Goal: Transaction & Acquisition: Purchase product/service

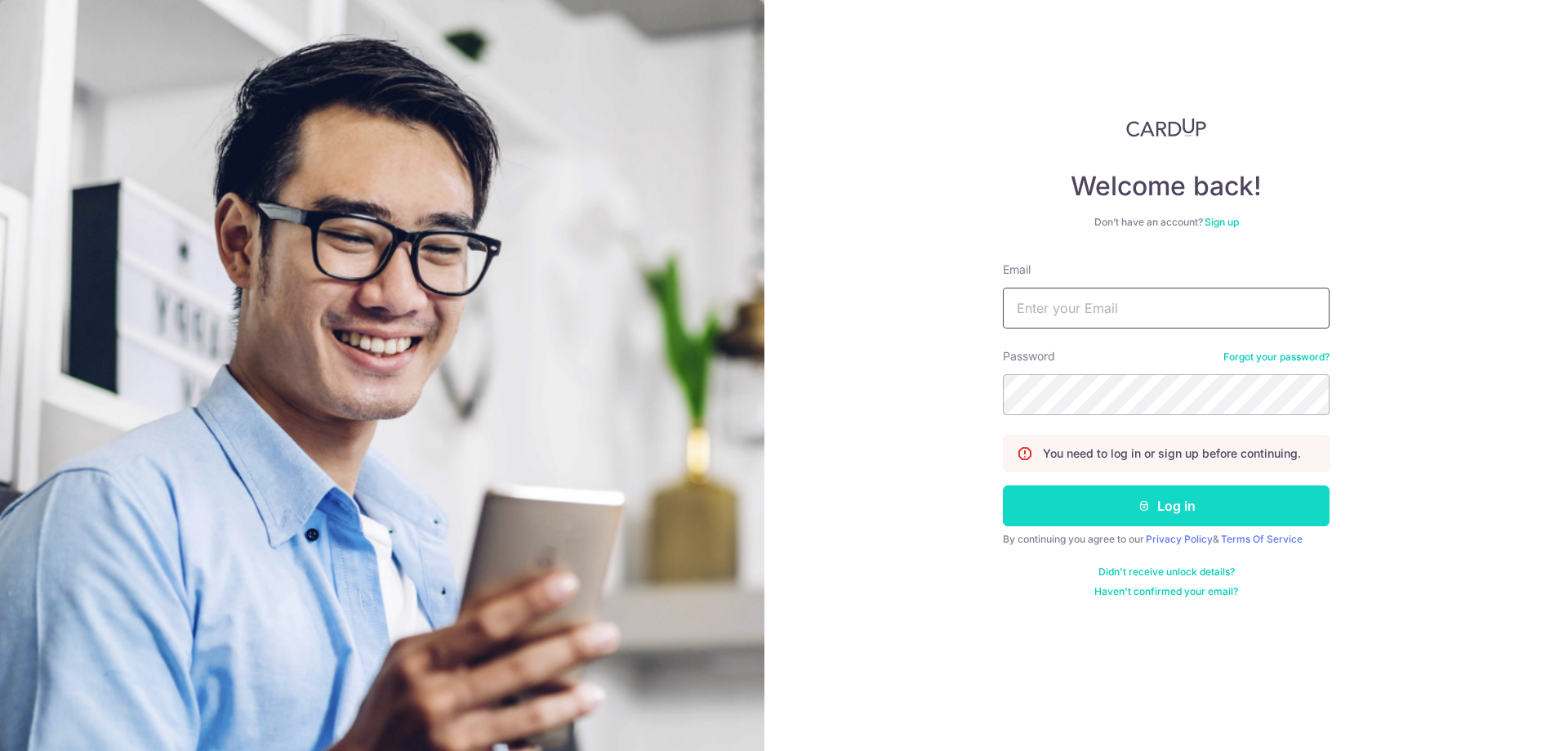
type input "randychow@averynarche.com"
click at [1150, 518] on button "Log in" at bounding box center [1166, 505] width 327 height 41
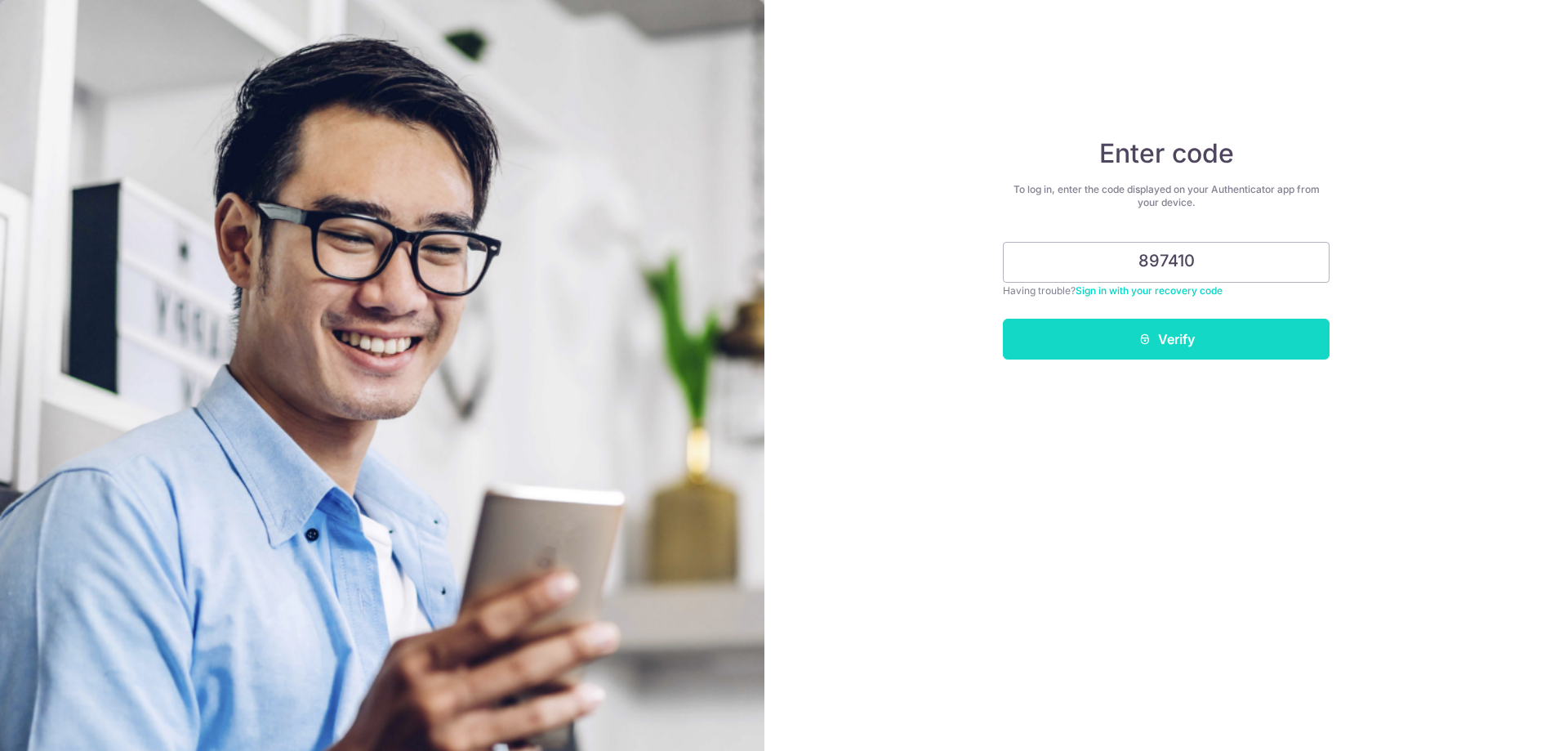
type input "897410"
click at [1197, 355] on button "Verify" at bounding box center [1166, 339] width 327 height 41
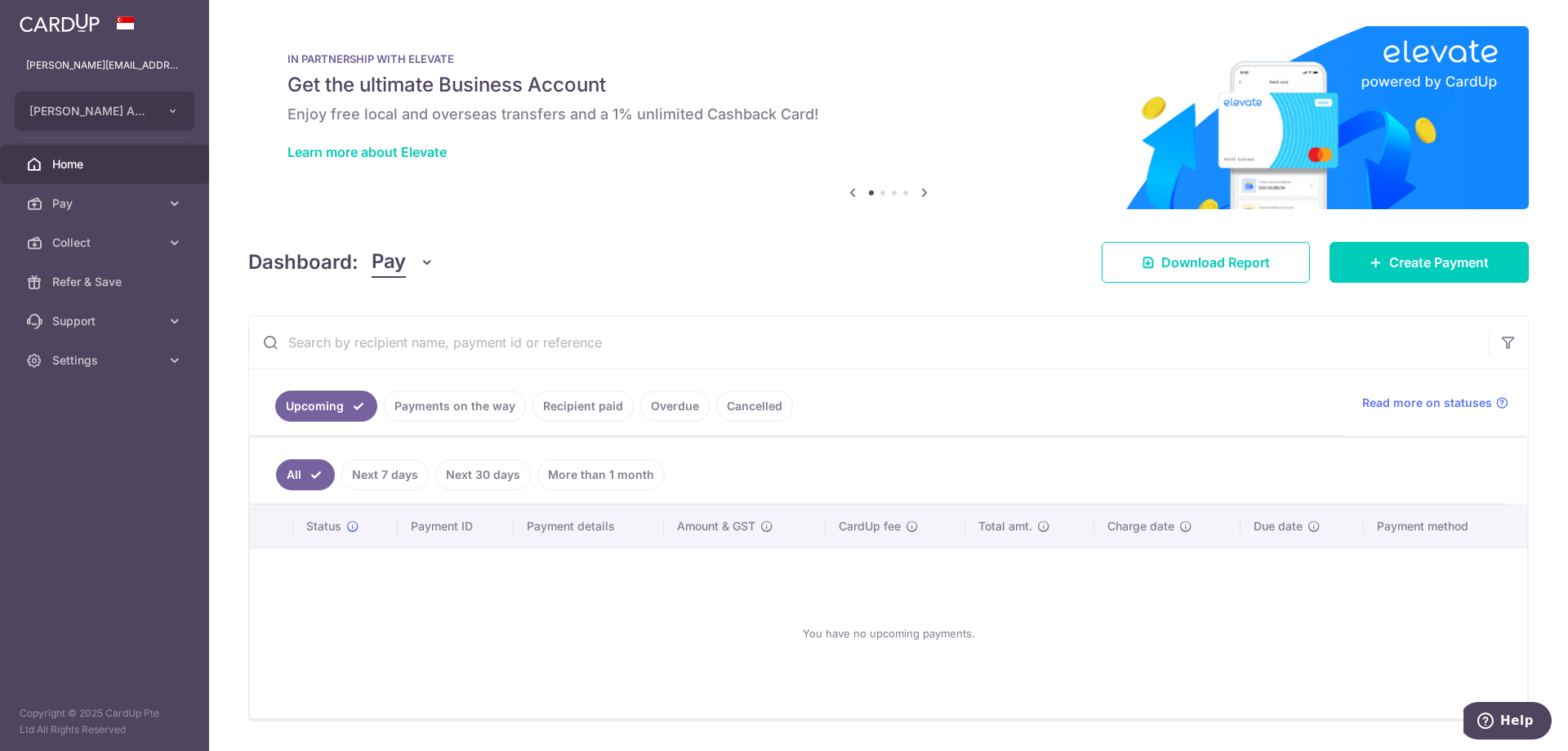
click at [485, 389] on ul "Upcoming Payments on the way Recipient paid Overdue Cancelled" at bounding box center [795, 403] width 1093 height 66
click at [464, 403] on link "Payments on the way" at bounding box center [455, 406] width 142 height 31
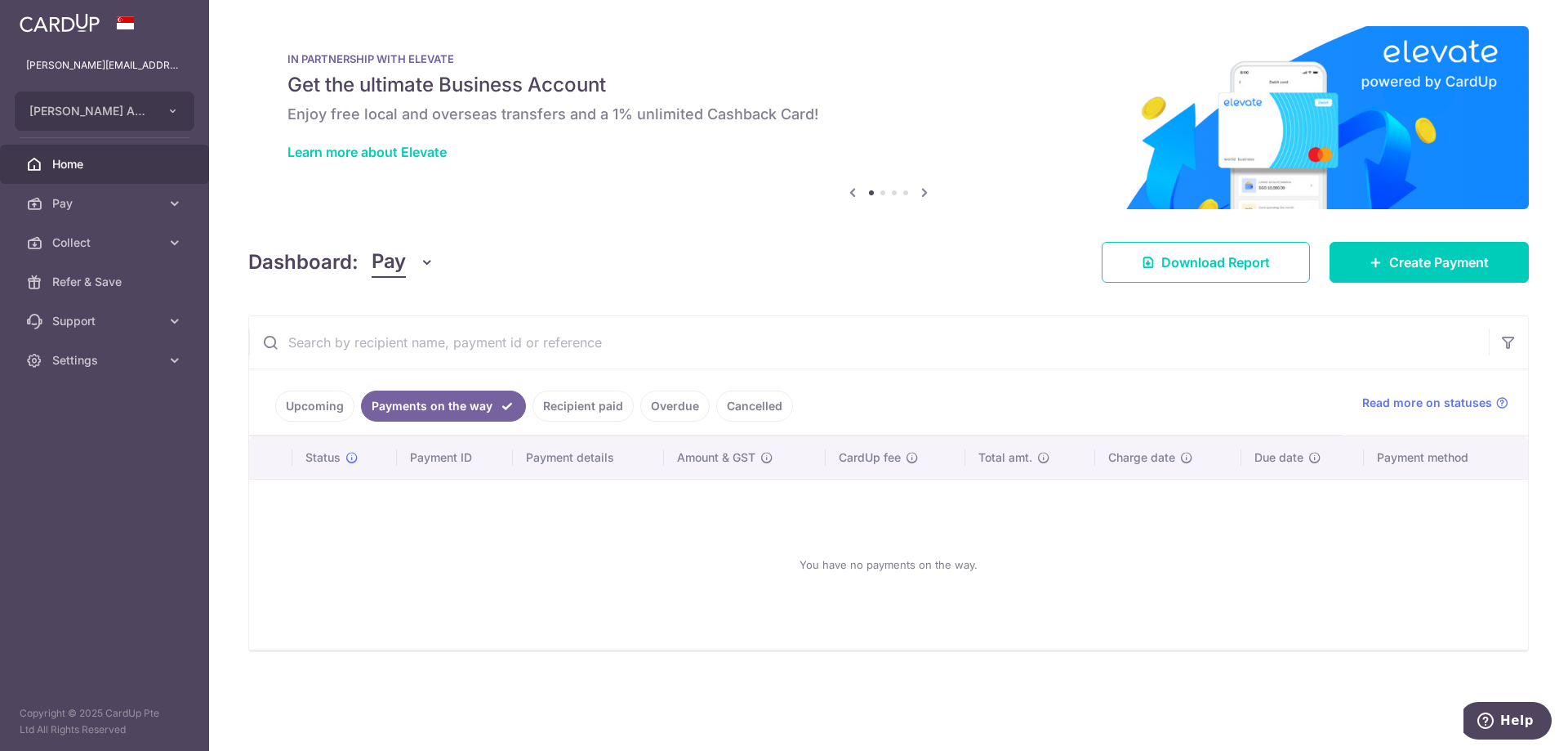
click at [543, 399] on link "Recipient paid" at bounding box center [583, 406] width 101 height 31
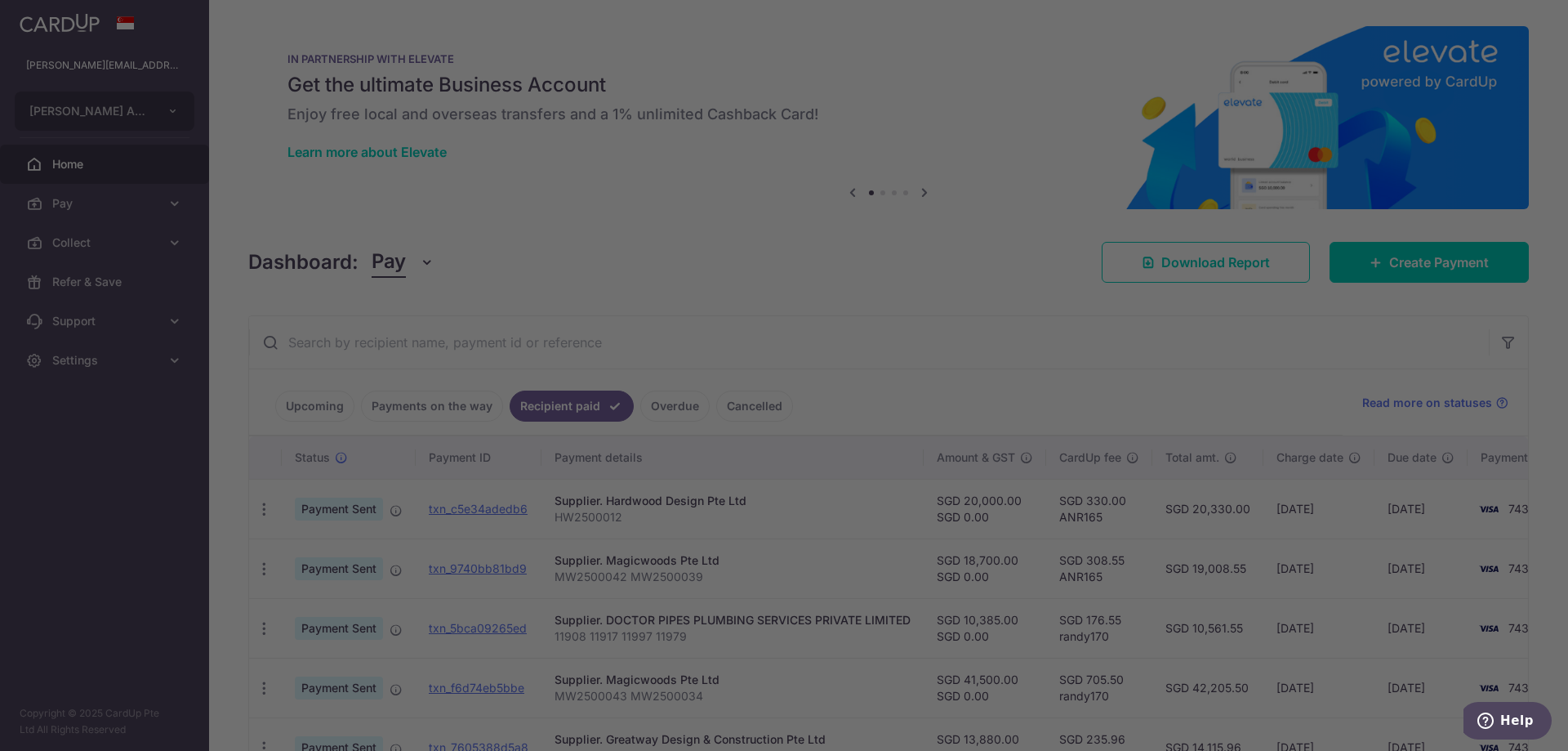
click at [501, 457] on div at bounding box center [792, 379] width 1584 height 758
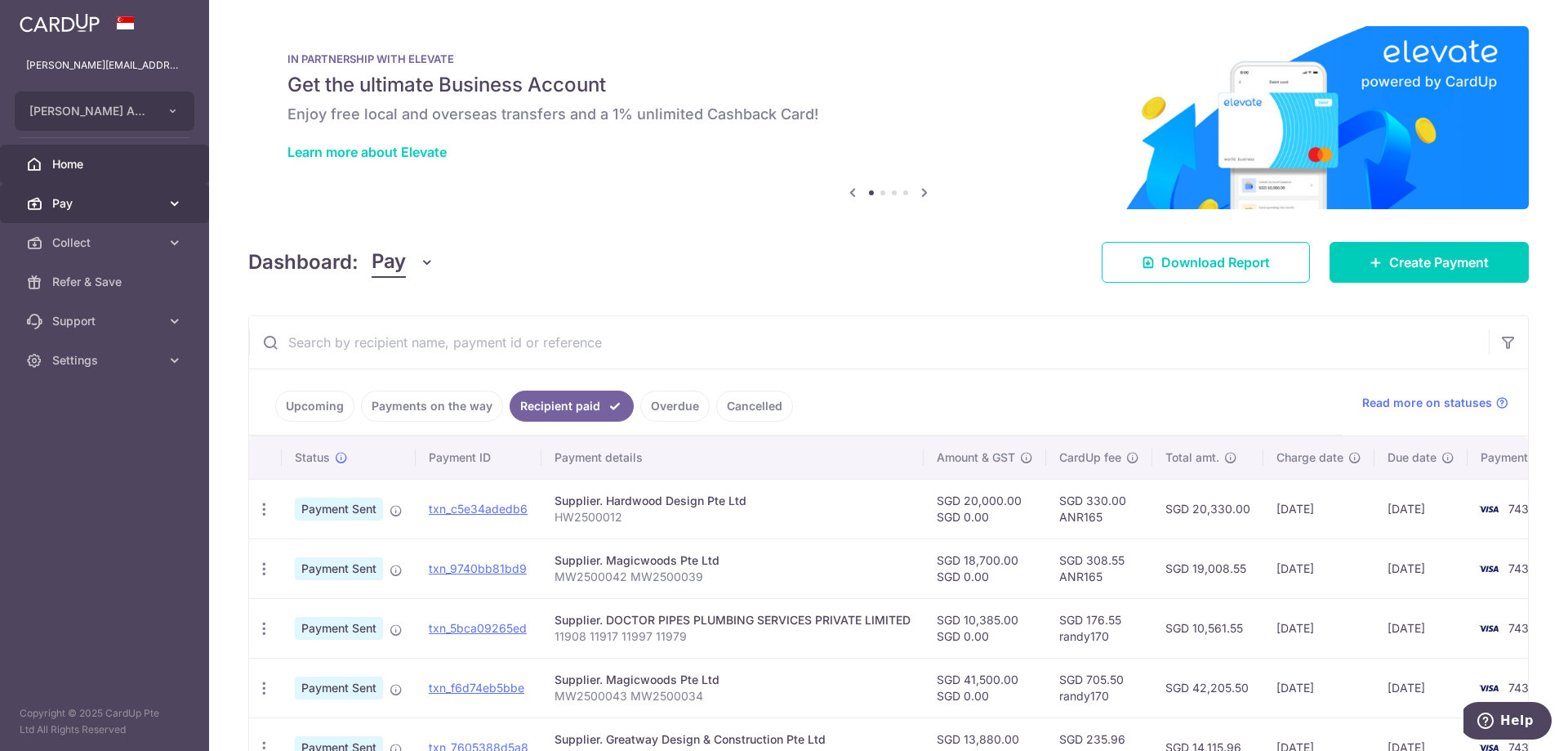
click at [154, 206] on span "Pay" at bounding box center [106, 203] width 108 height 17
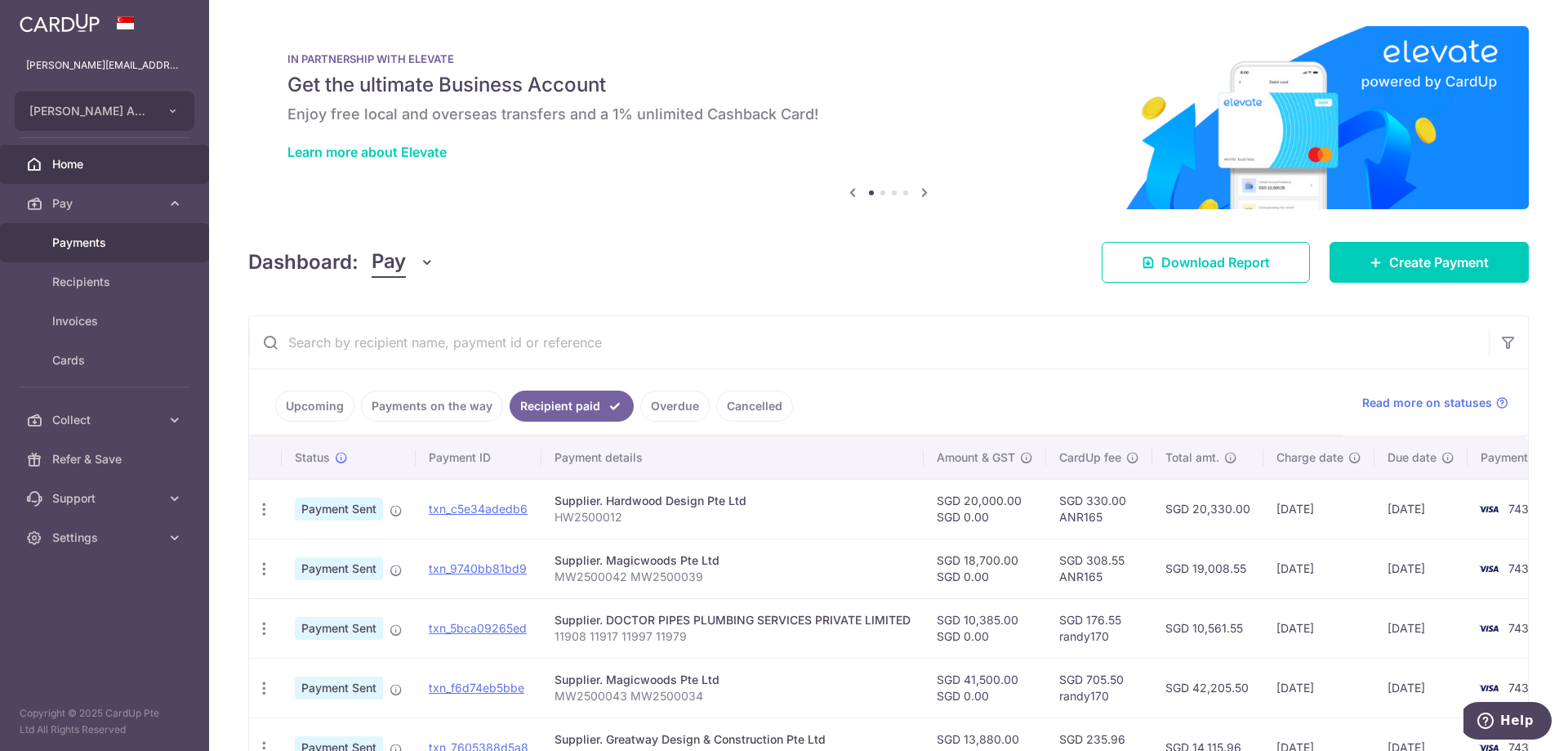
click at [139, 251] on link "Payments" at bounding box center [105, 242] width 209 height 39
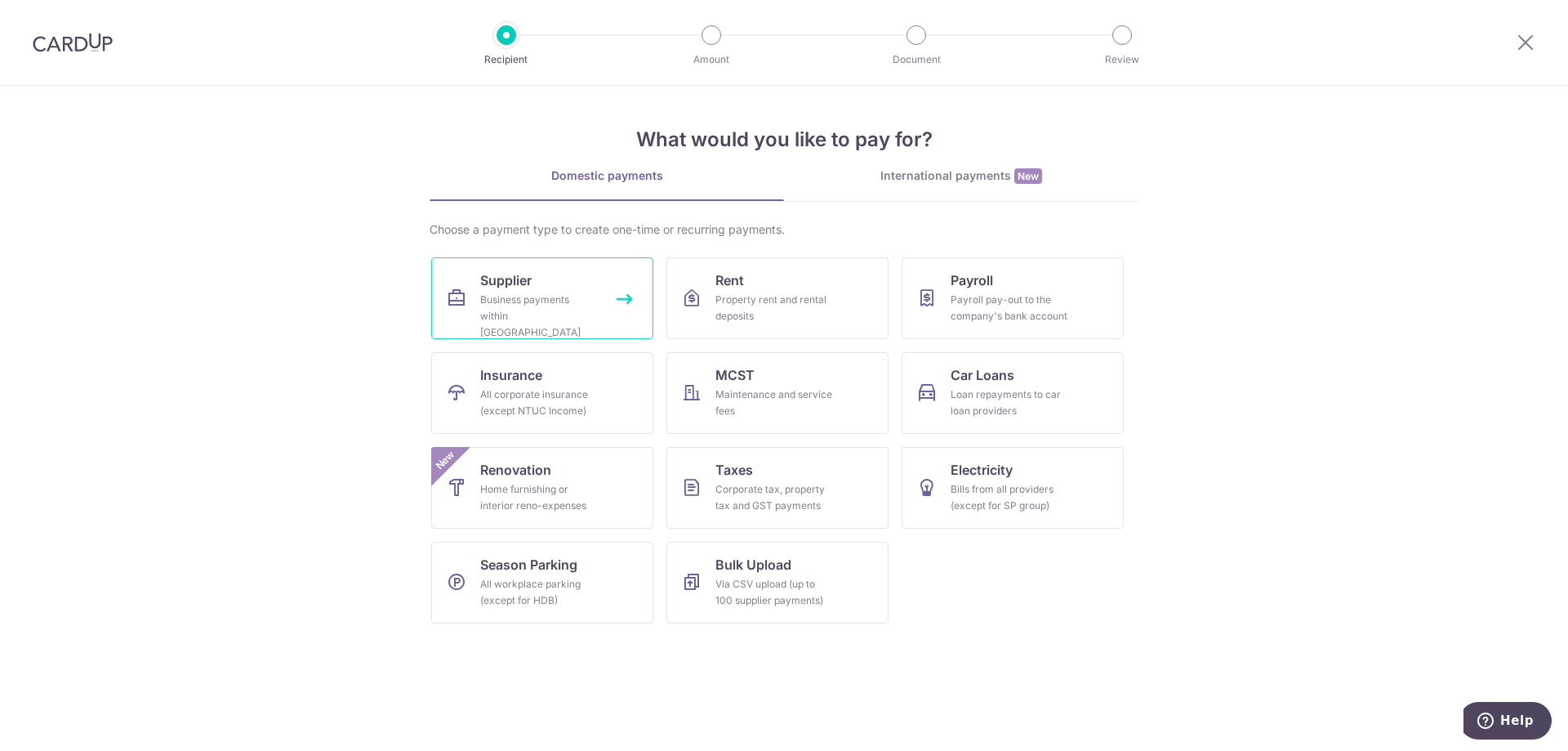
click at [540, 277] on link "Supplier Business payments within Singapore" at bounding box center [542, 298] width 222 height 82
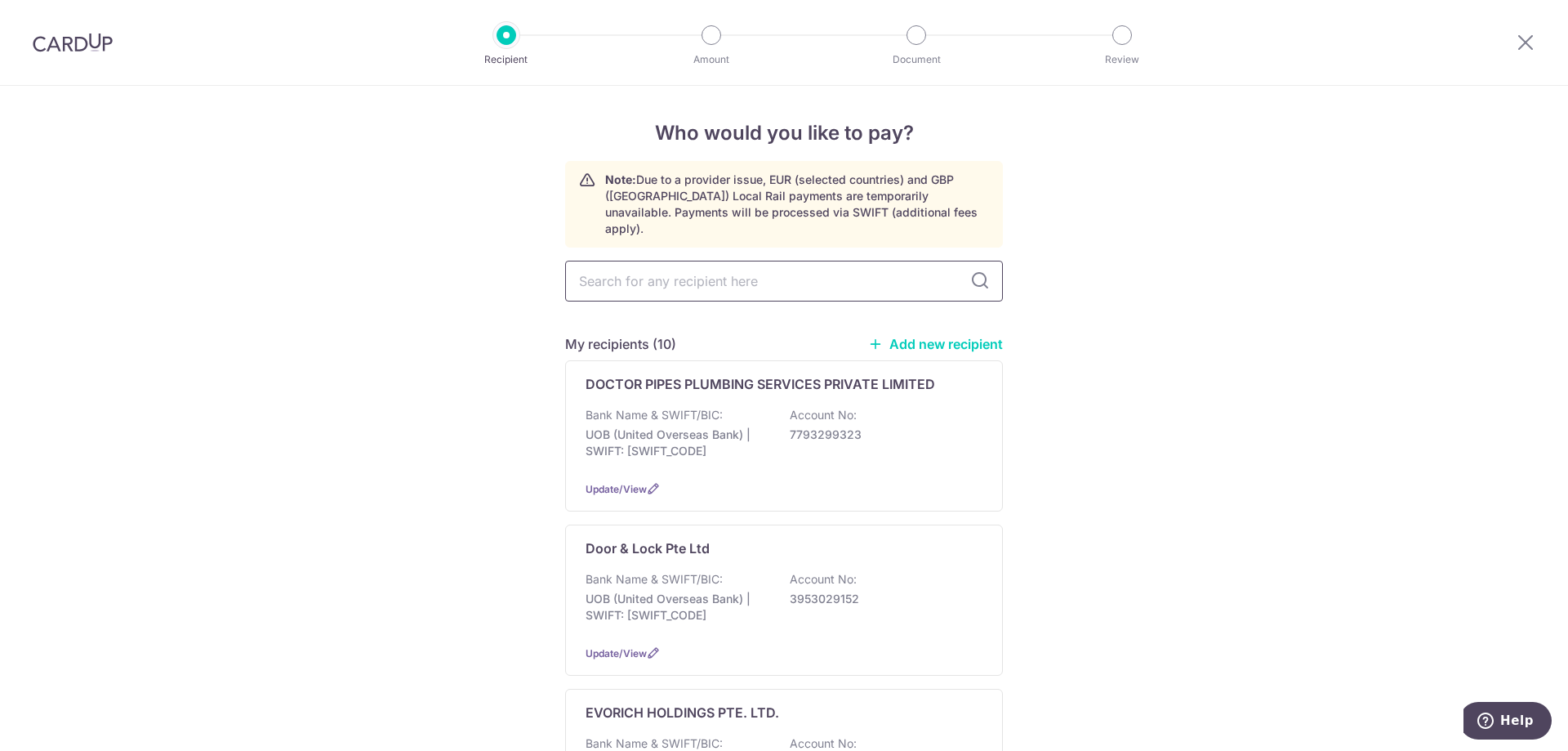
click at [734, 270] on input "text" at bounding box center [784, 281] width 438 height 41
type input "hard"
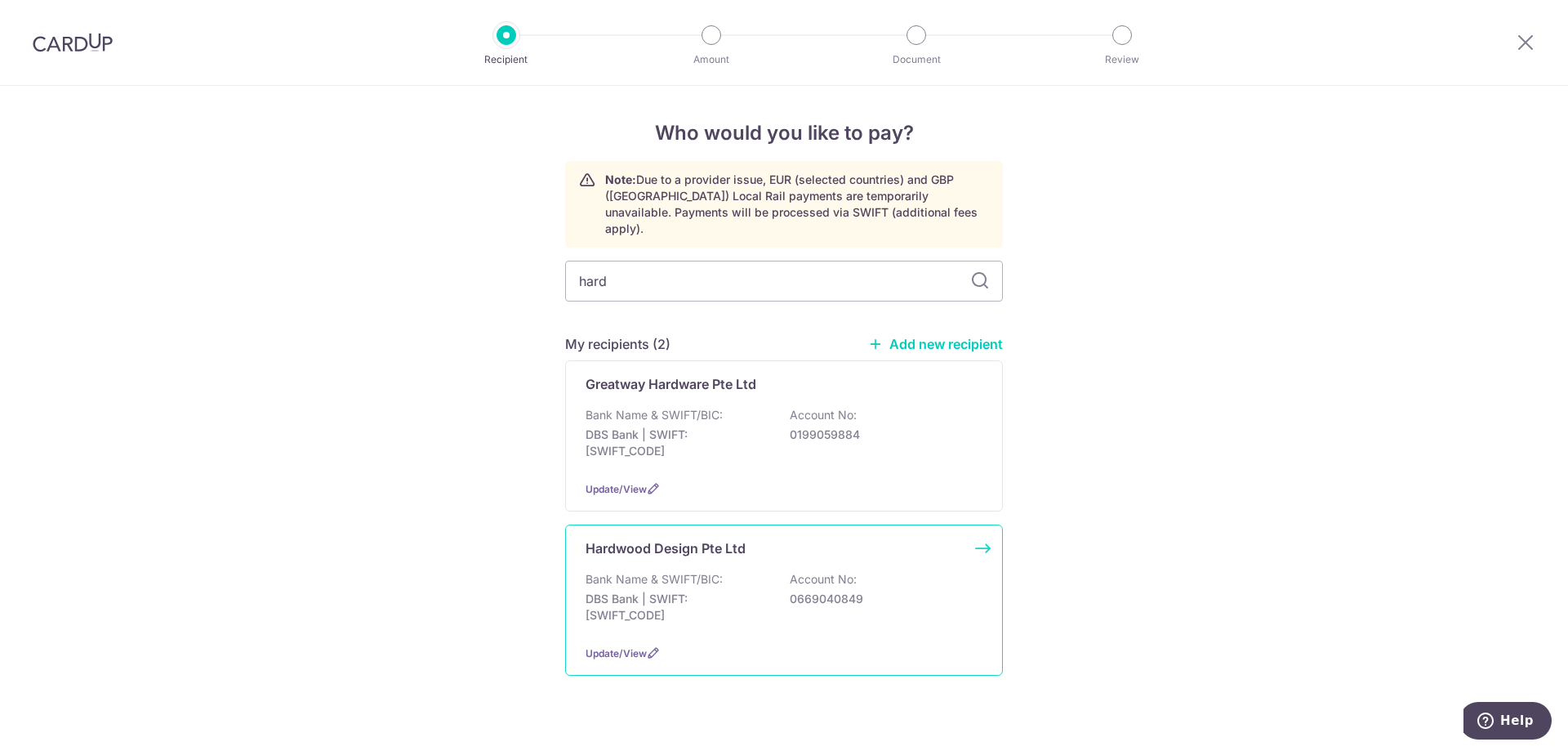
click at [720, 571] on div "Bank Name & SWIFT/BIC: DBS Bank | SWIFT: DBSSSGSGXXX Account No: 0669040849" at bounding box center [784, 600] width 397 height 60
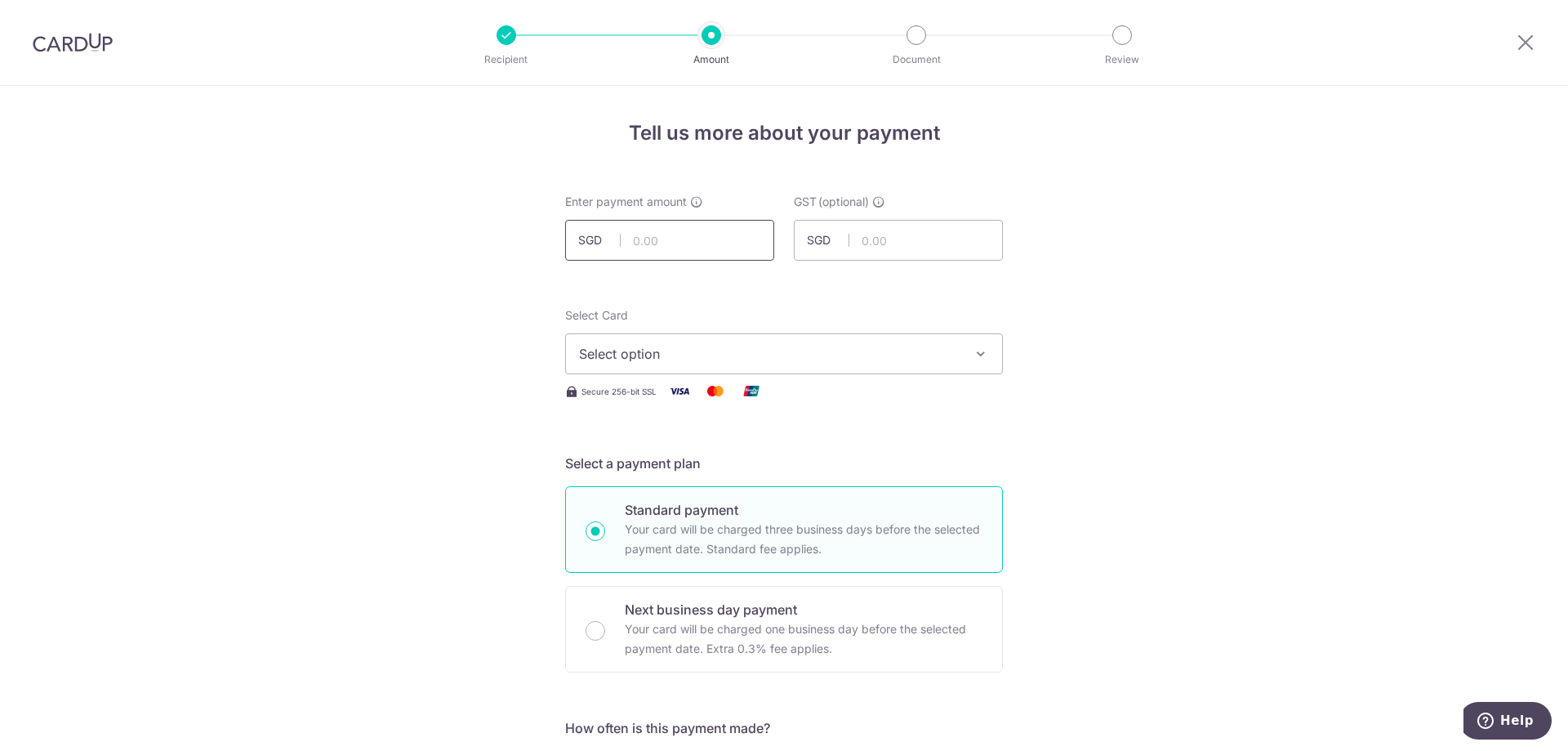
click at [694, 248] on input "text" at bounding box center [670, 240] width 209 height 41
paste input "52,149.71"
type input "52,149.71"
click at [940, 346] on span "Select option" at bounding box center [769, 354] width 381 height 20
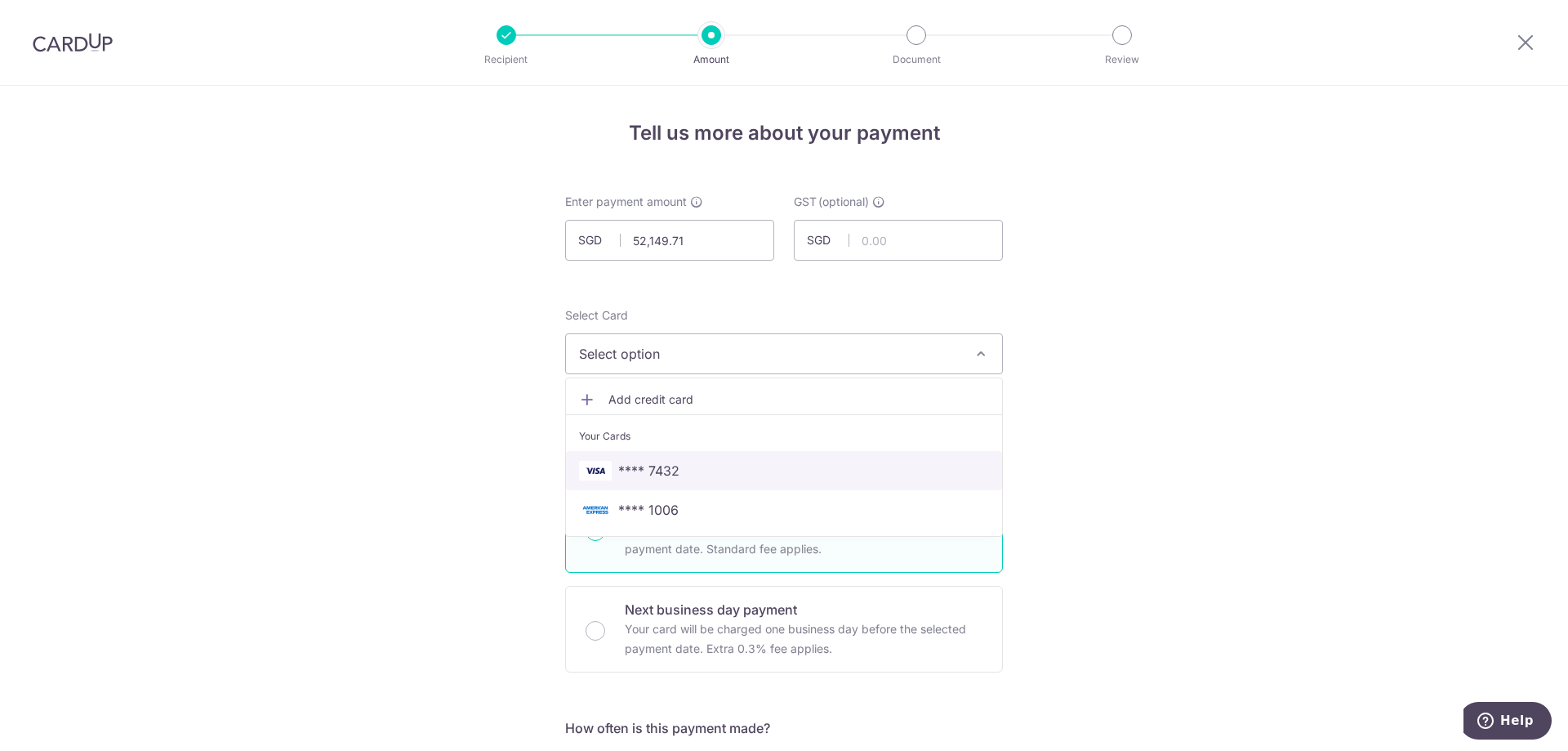
click at [788, 456] on link "**** 7432" at bounding box center [784, 470] width 436 height 39
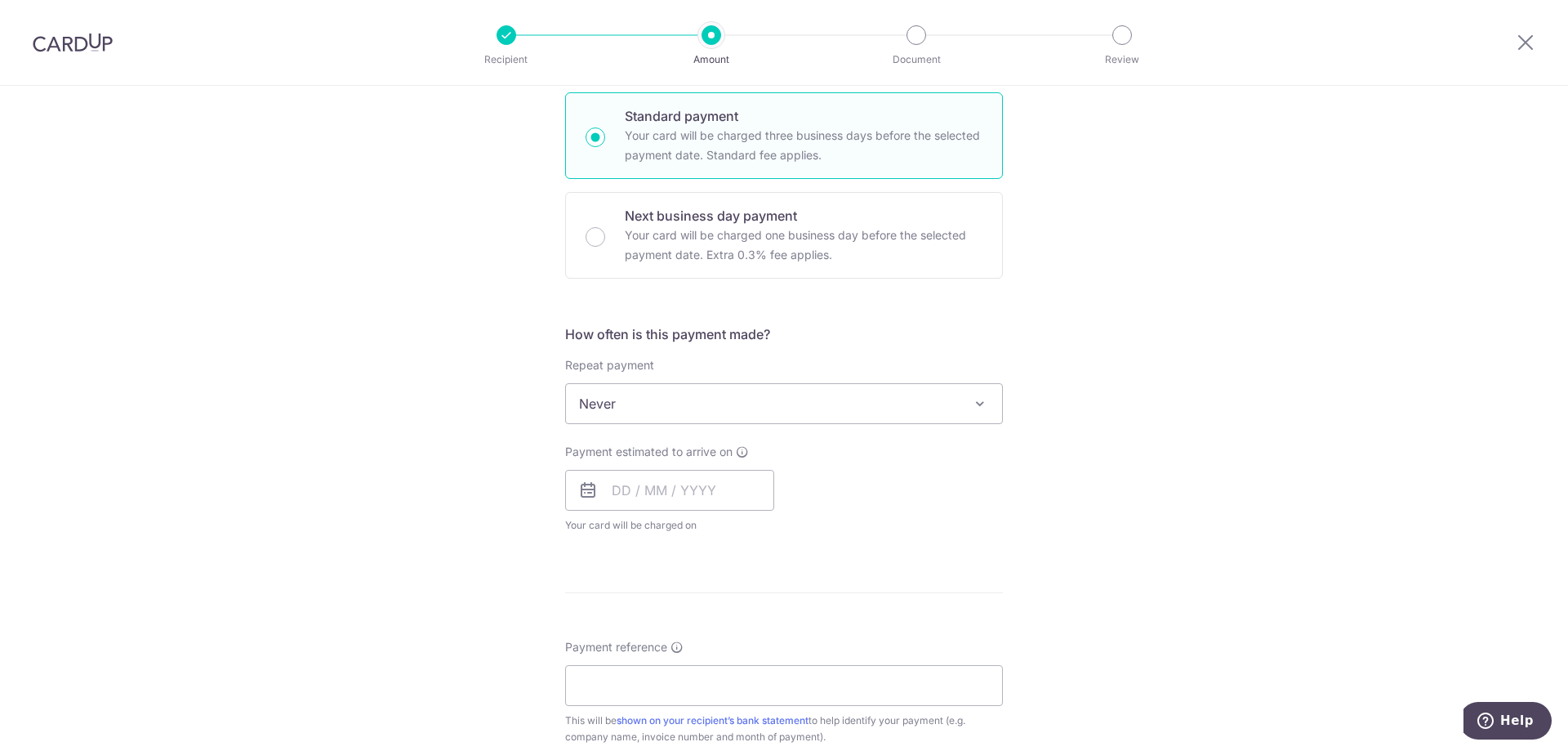
scroll to position [409, 0]
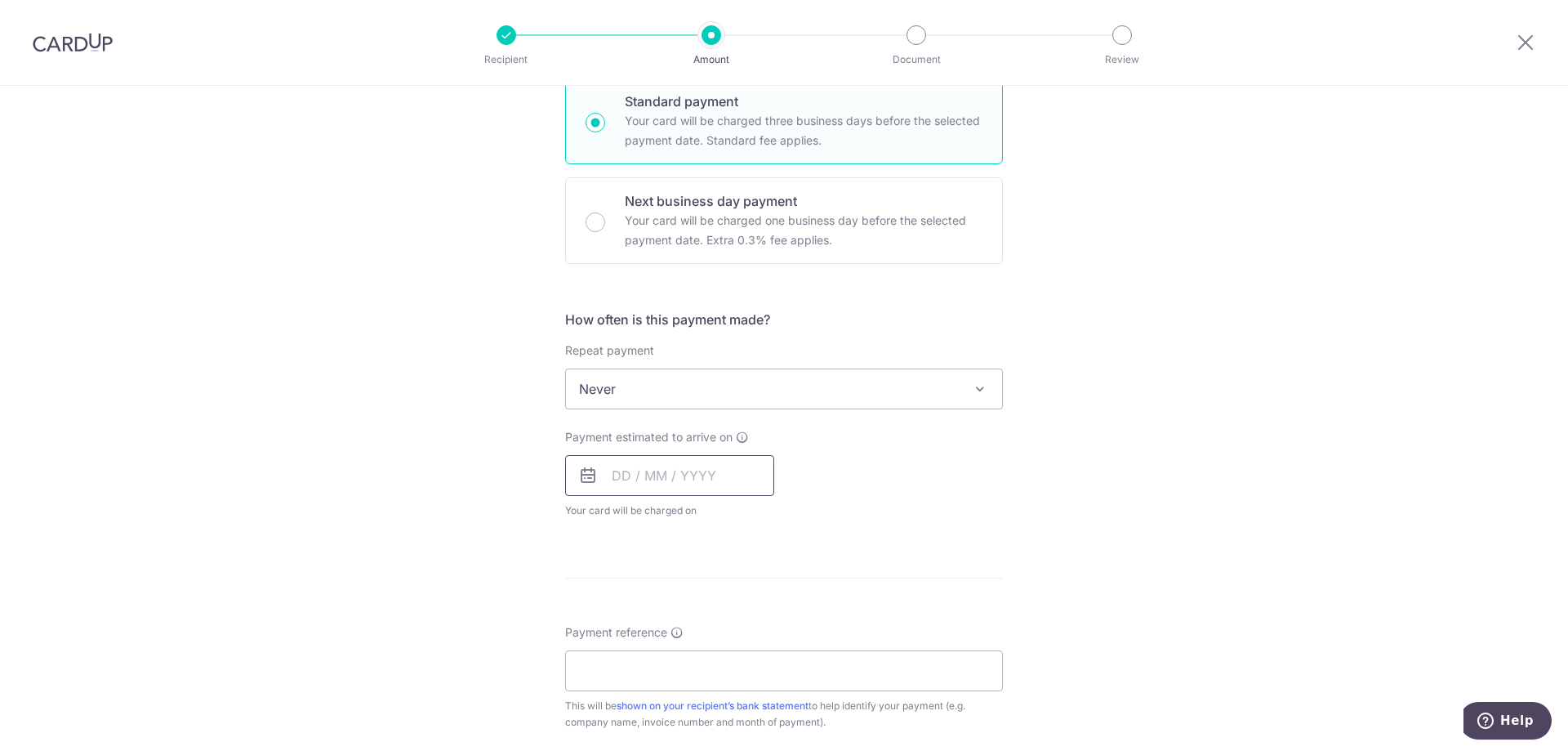
click at [686, 477] on input "text" at bounding box center [670, 475] width 209 height 41
click at [621, 657] on link "15" at bounding box center [632, 657] width 26 height 26
type input "[DATE]"
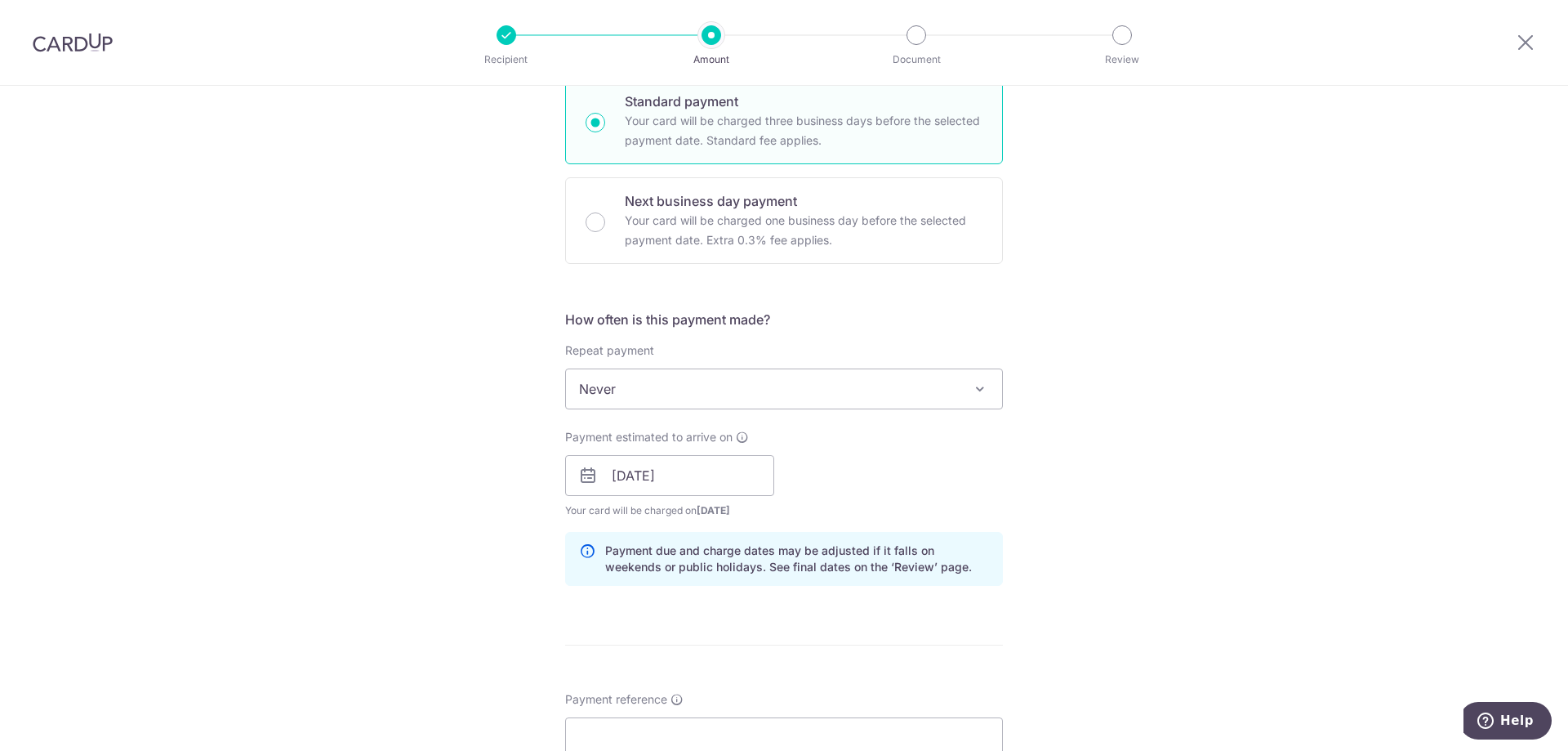
drag, startPoint x: 1154, startPoint y: 517, endPoint x: 1187, endPoint y: 524, distance: 33.7
click at [1154, 517] on div "Tell us more about your payment Enter payment amount SGD 52,149.71 52149.71 GST…" at bounding box center [784, 504] width 1568 height 1654
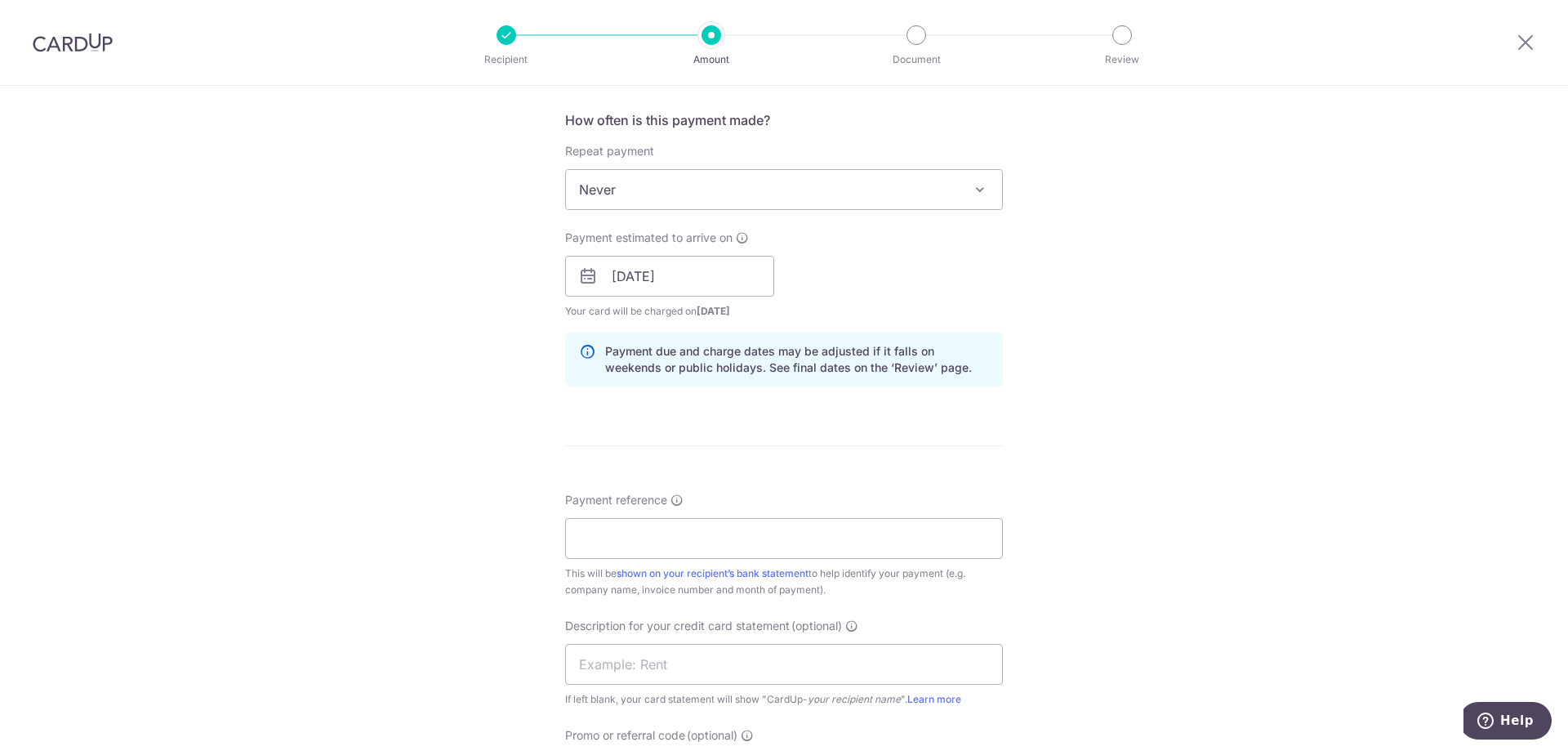
scroll to position [735, 0]
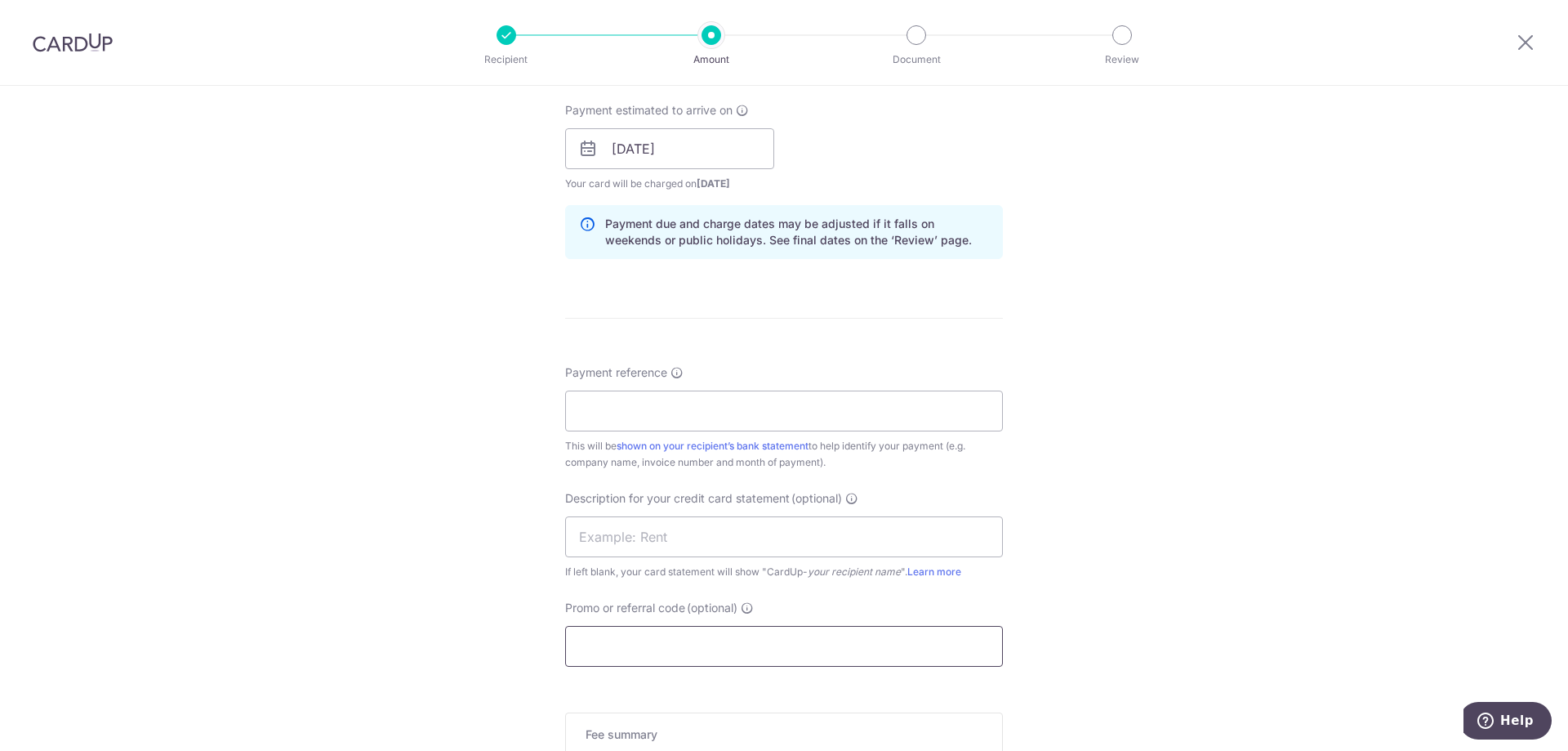
drag, startPoint x: 653, startPoint y: 658, endPoint x: 652, endPoint y: 634, distance: 24.0
click at [653, 657] on input "Promo or referral code (optional)" at bounding box center [784, 646] width 438 height 41
paste input "ANR165"
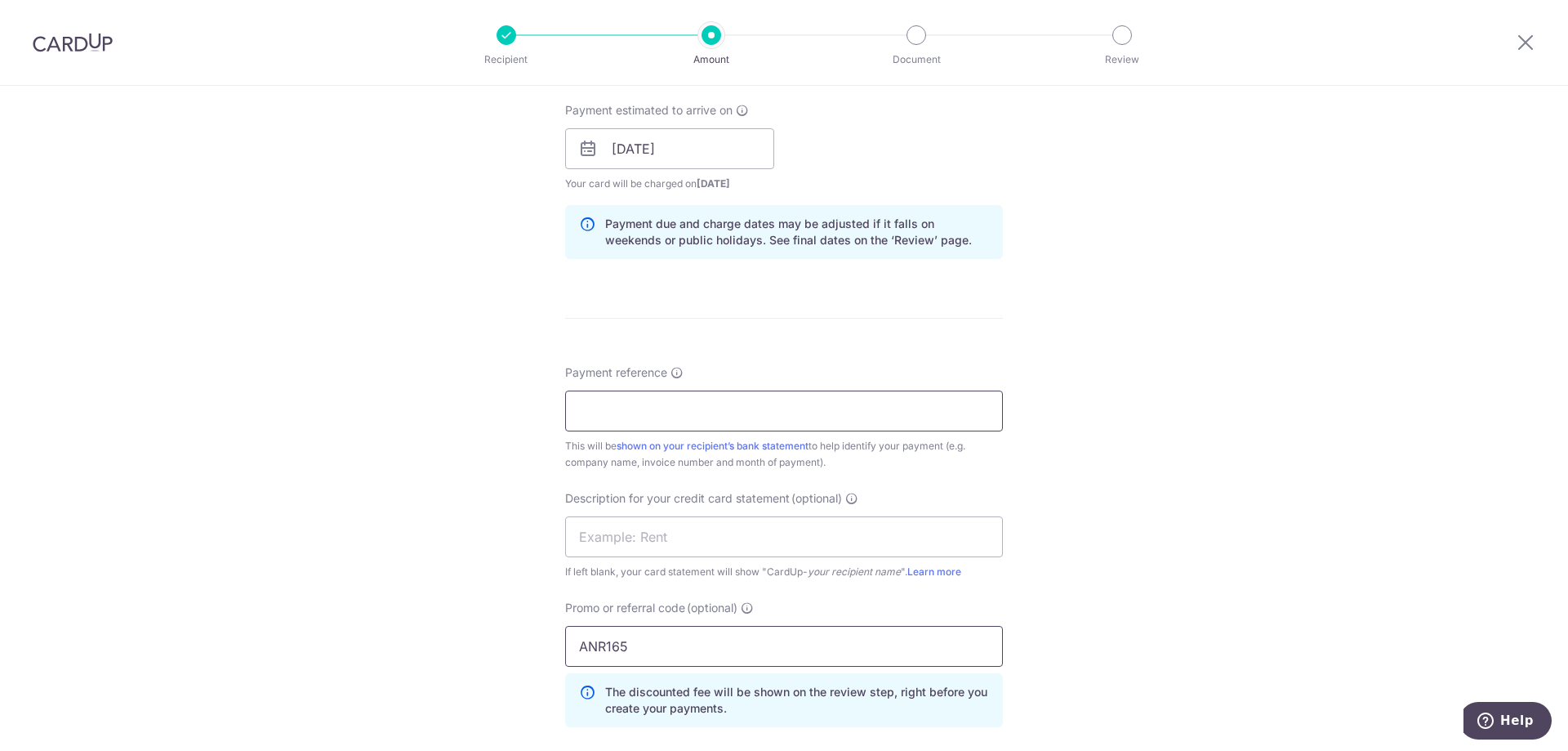
type input "ANR165"
click at [712, 415] on input "Payment reference" at bounding box center [784, 410] width 438 height 41
paste input "ANR165"
drag, startPoint x: 740, startPoint y: 413, endPoint x: 657, endPoint y: 398, distance: 84.3
click at [657, 398] on input "HW2500010 ANR165" at bounding box center [784, 410] width 438 height 41
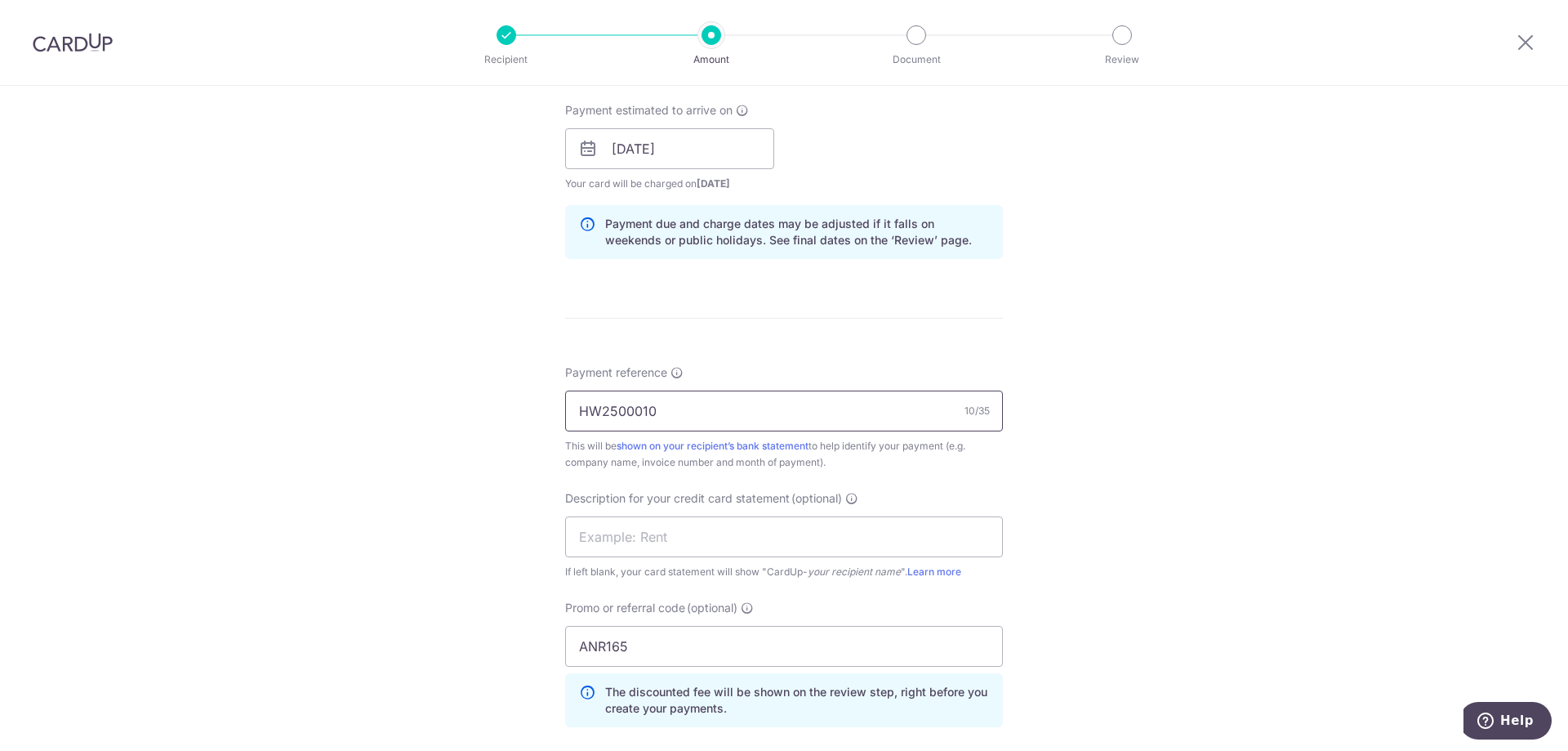
drag, startPoint x: 652, startPoint y: 403, endPoint x: 585, endPoint y: 412, distance: 67.6
click at [585, 412] on input "HW2500010" at bounding box center [784, 410] width 438 height 41
click at [683, 416] on input "HW2500010" at bounding box center [784, 410] width 438 height 41
drag, startPoint x: 684, startPoint y: 410, endPoint x: 524, endPoint y: 397, distance: 160.5
click at [502, 403] on div "Tell us more about your payment Enter payment amount SGD 52,149.71 52149.71 GST…" at bounding box center [784, 214] width 1568 height 1728
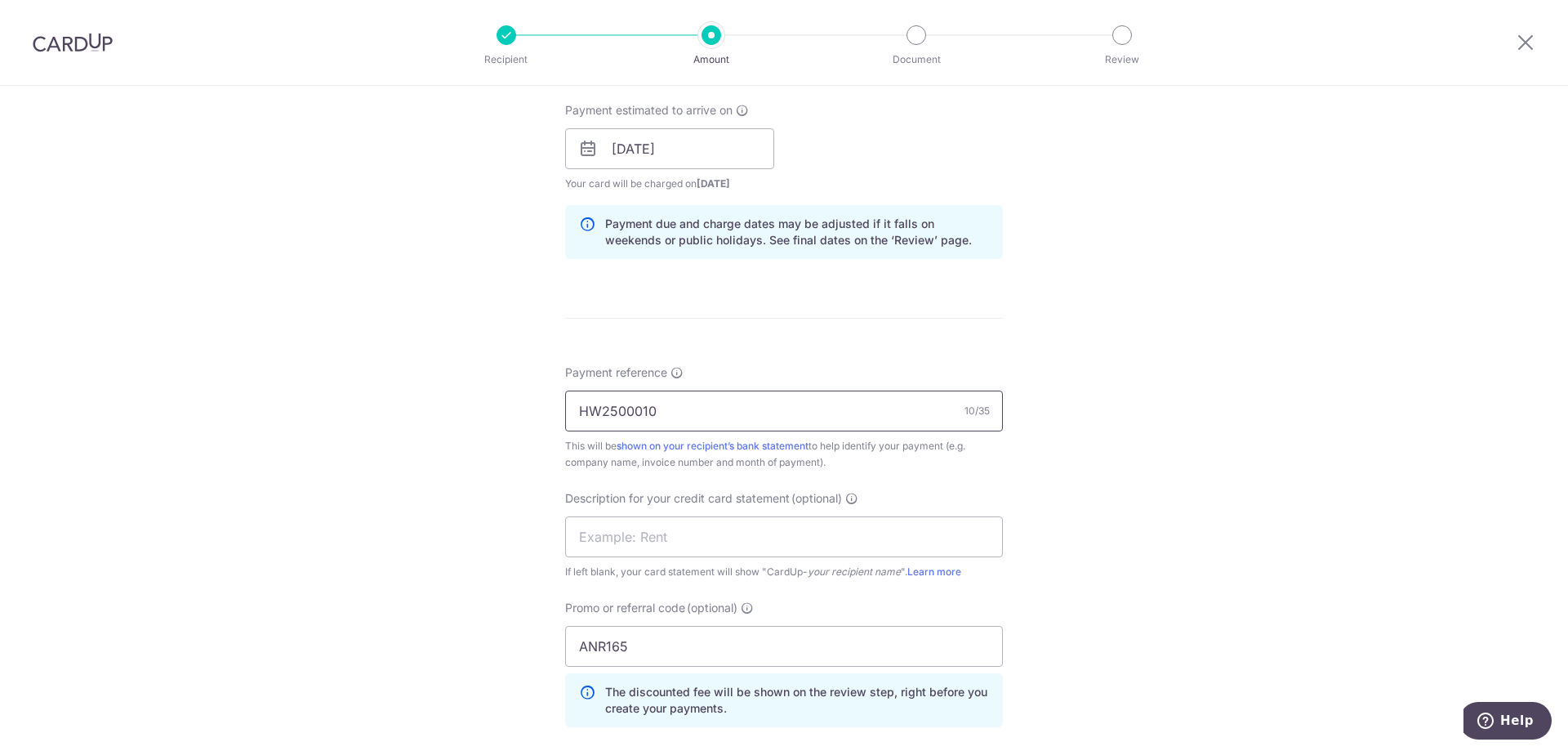
click at [684, 420] on input "HW2500010" at bounding box center [784, 410] width 438 height 41
paste input "HW2500010"
type input "HW2500010 HW2500013"
click at [1136, 458] on div "Tell us more about your payment Enter payment amount SGD 52,149.71 52149.71 GST…" at bounding box center [784, 214] width 1568 height 1728
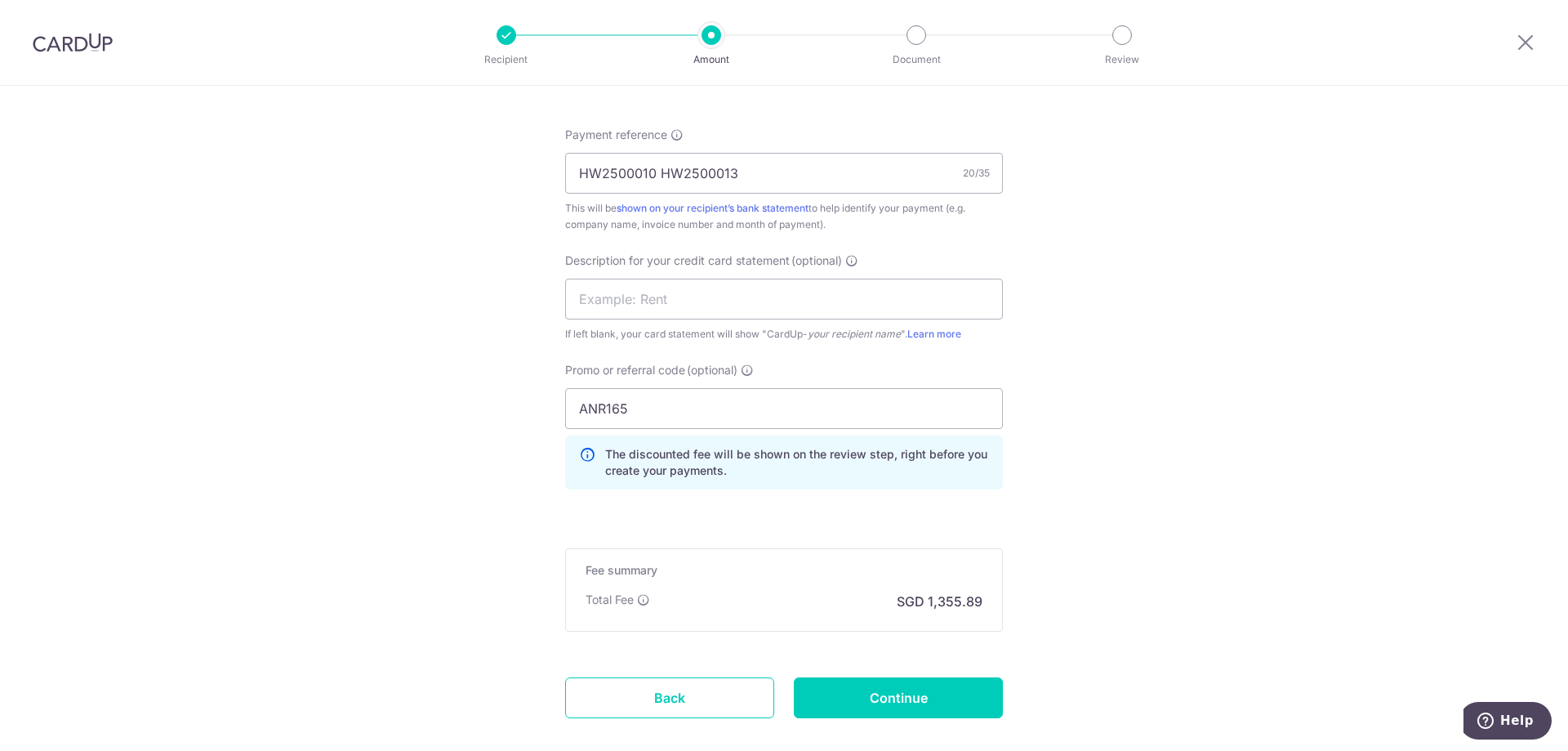
scroll to position [1062, 0]
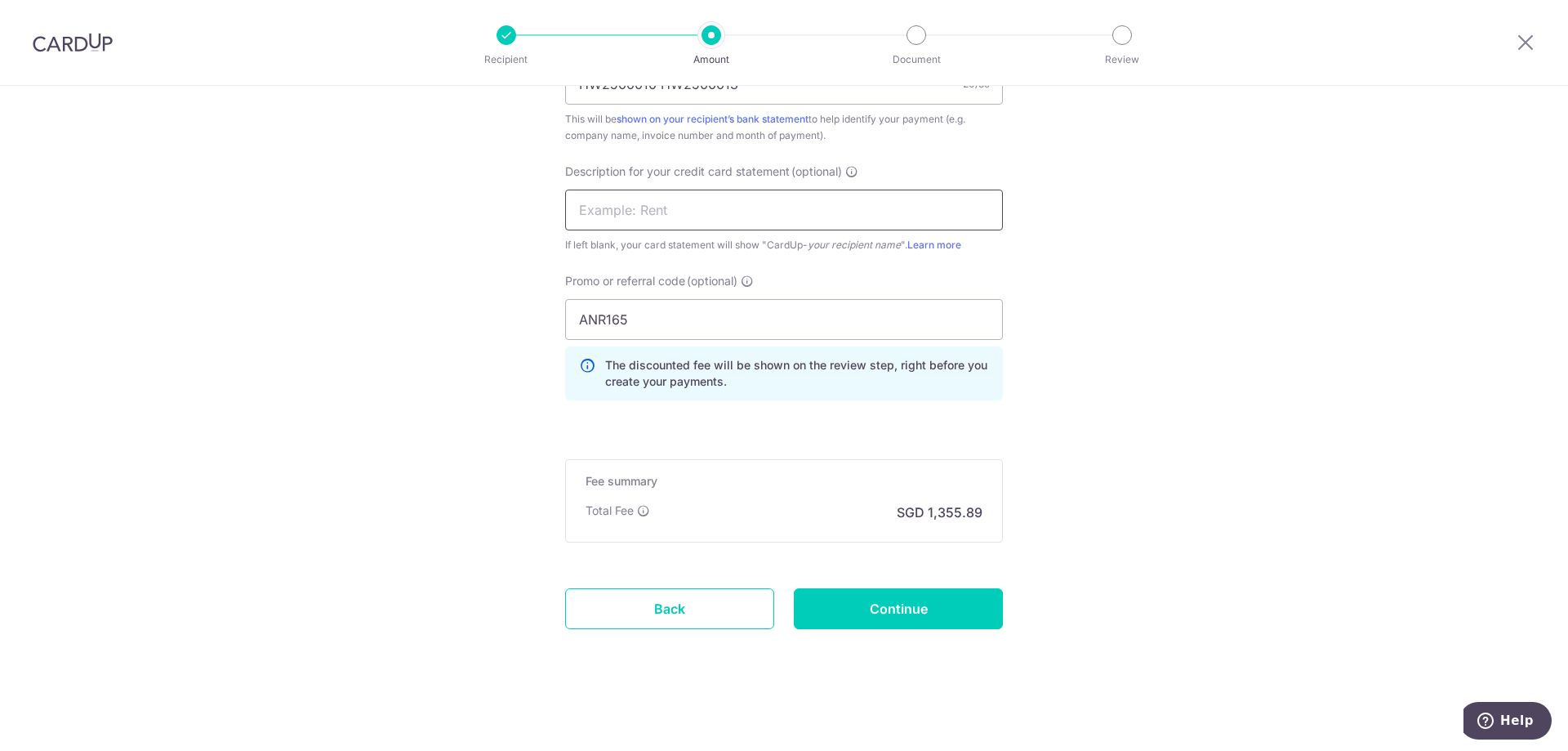
click at [769, 206] on input "text" at bounding box center [784, 210] width 438 height 41
type input "Hardwood Design"
click at [964, 608] on input "Continue" at bounding box center [898, 608] width 209 height 41
type input "Create Schedule"
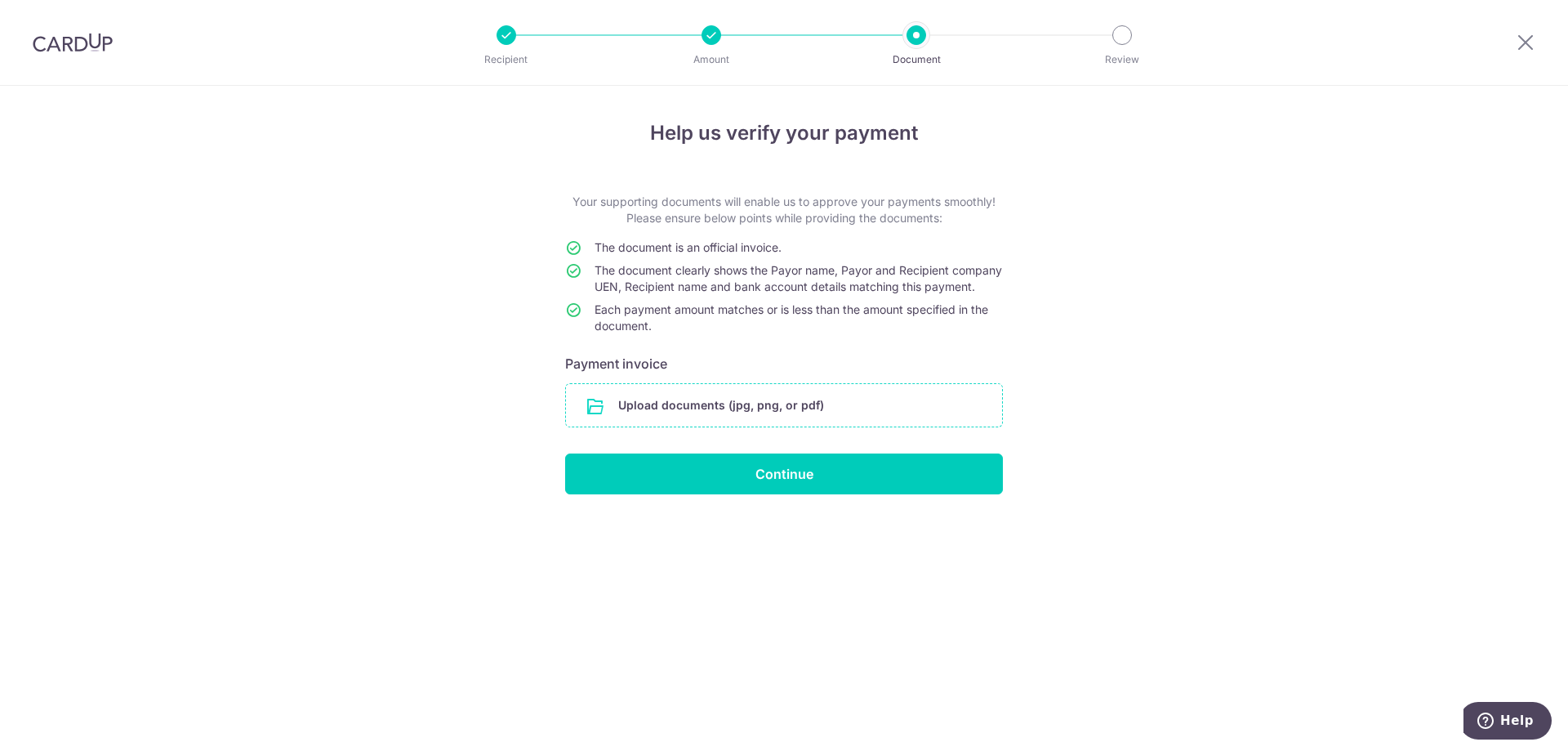
click at [849, 415] on input "file" at bounding box center [784, 405] width 436 height 43
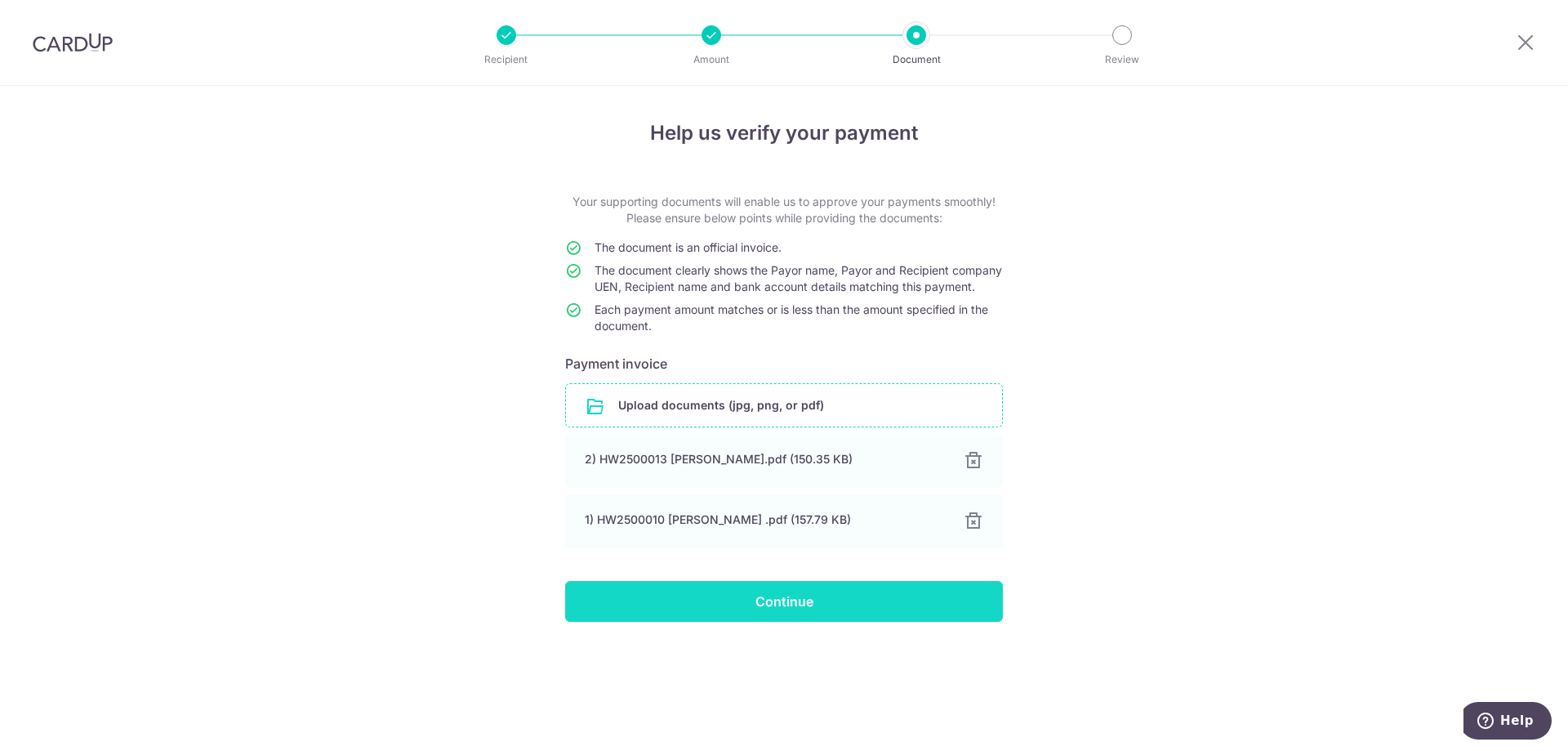
click at [851, 606] on input "Continue" at bounding box center [784, 601] width 438 height 41
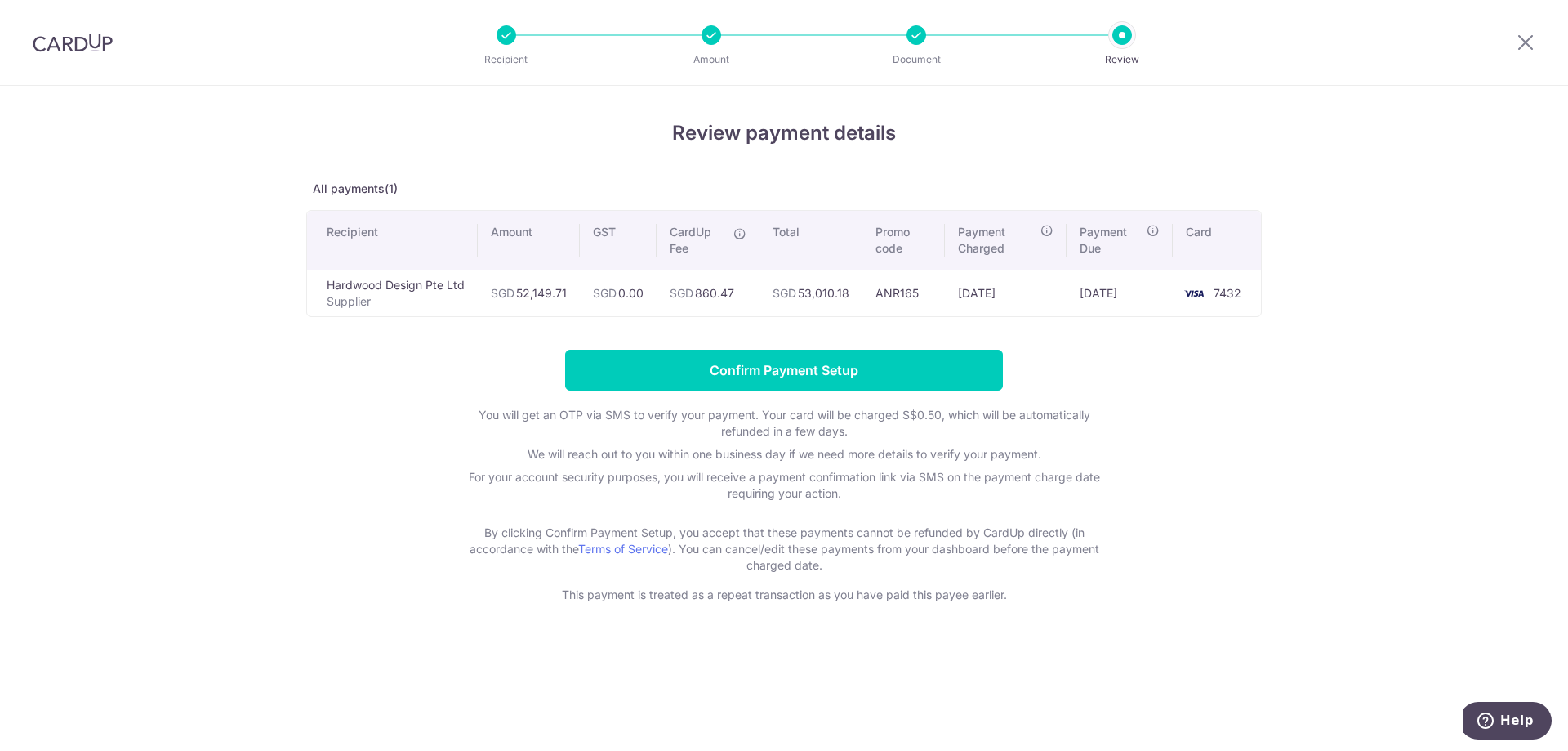
click at [1251, 431] on form "Confirm Payment Setup You will get an OTP via SMS to verify your payment. Your …" at bounding box center [784, 476] width 956 height 254
click at [1267, 371] on div "Review payment details All payments(1) Recipient Amount GST CardUp Fee Total Pr…" at bounding box center [784, 417] width 1568 height 665
click at [1256, 435] on form "Confirm Payment Setup You will get an OTP via SMS to verify your payment. Your …" at bounding box center [784, 476] width 956 height 254
click at [1382, 557] on div "Review payment details All payments(1) Recipient Amount GST CardUp Fee Total Pr…" at bounding box center [784, 417] width 1568 height 665
click at [1520, 33] on icon at bounding box center [1525, 42] width 20 height 20
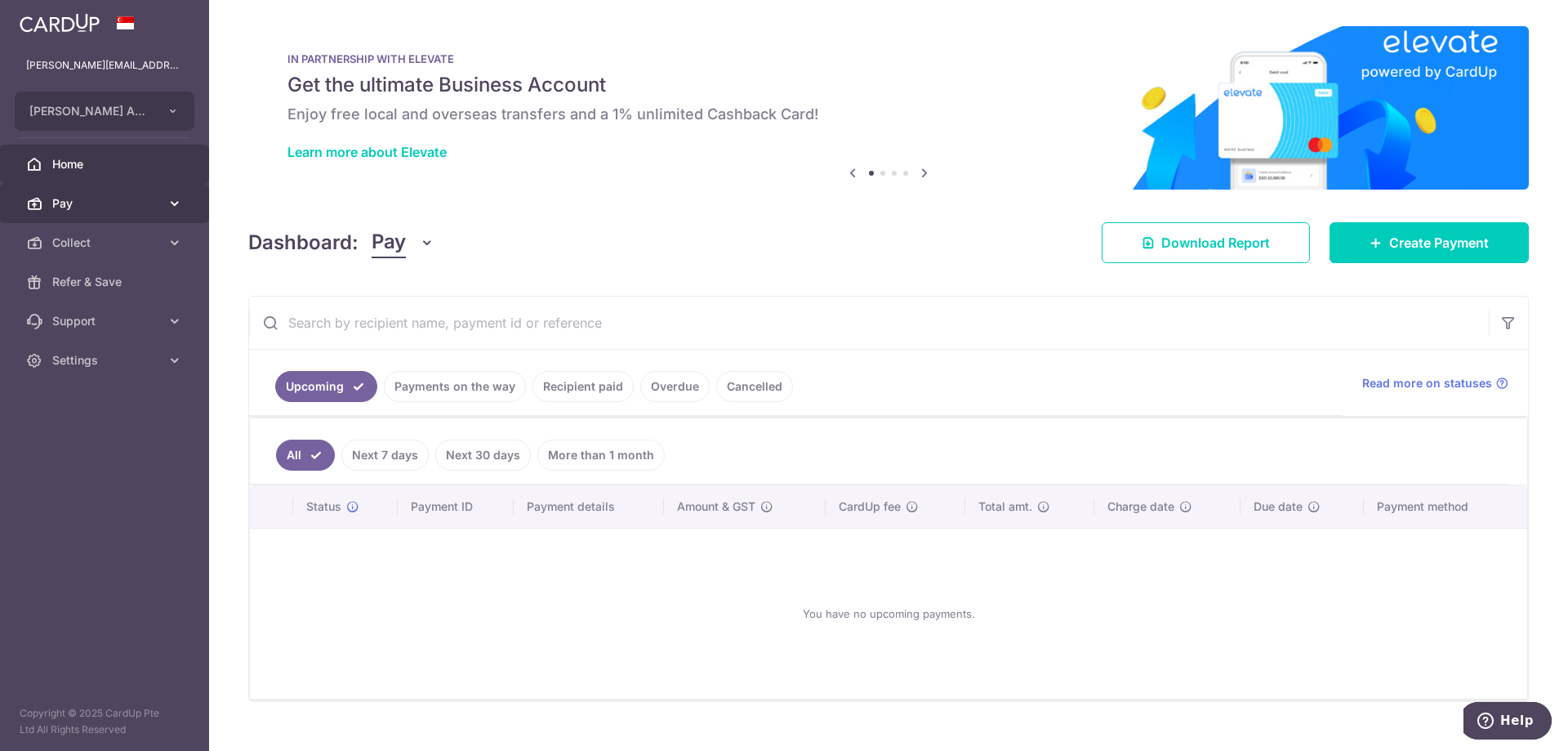
click at [118, 206] on span "Pay" at bounding box center [106, 203] width 108 height 17
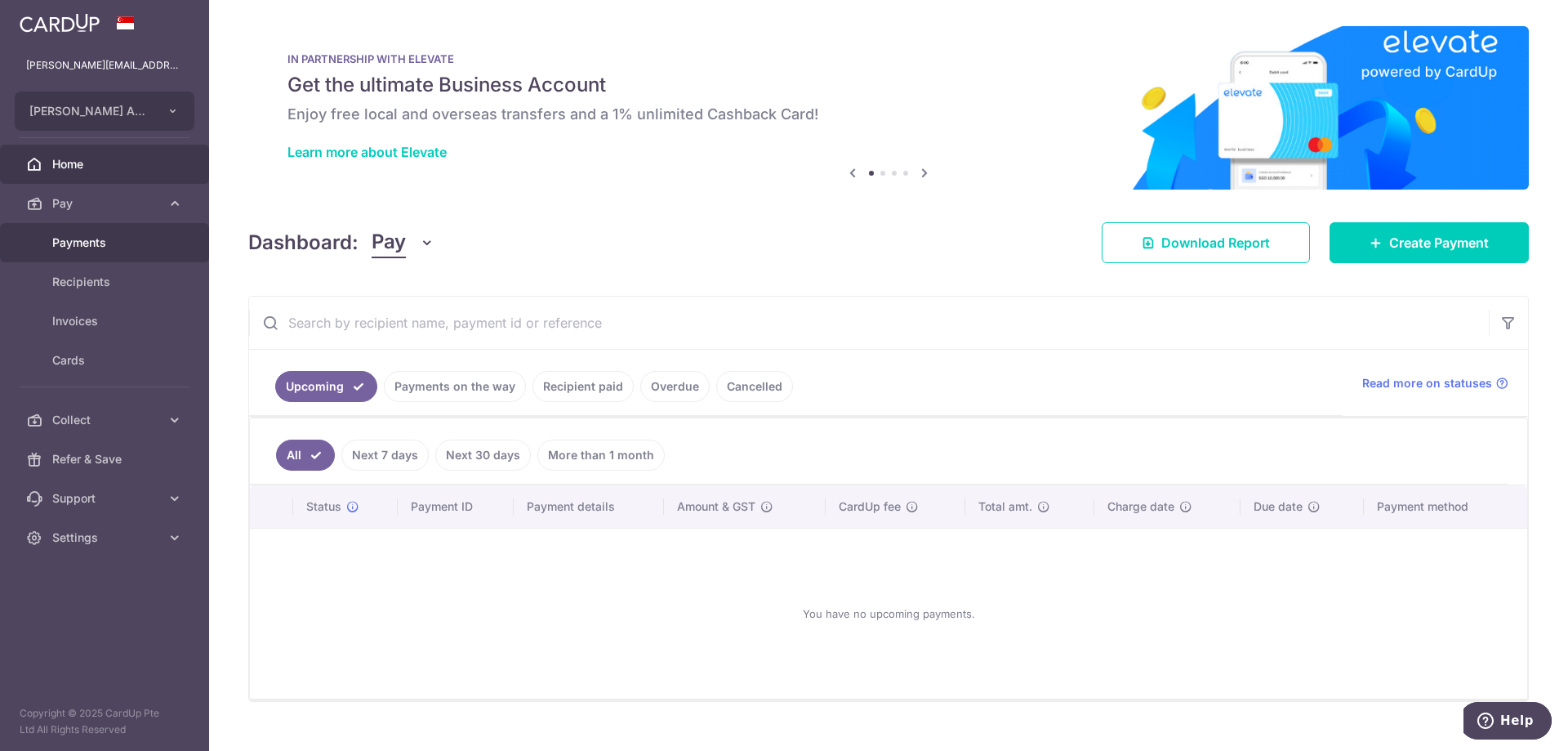
click at [118, 246] on span "Payments" at bounding box center [106, 242] width 108 height 17
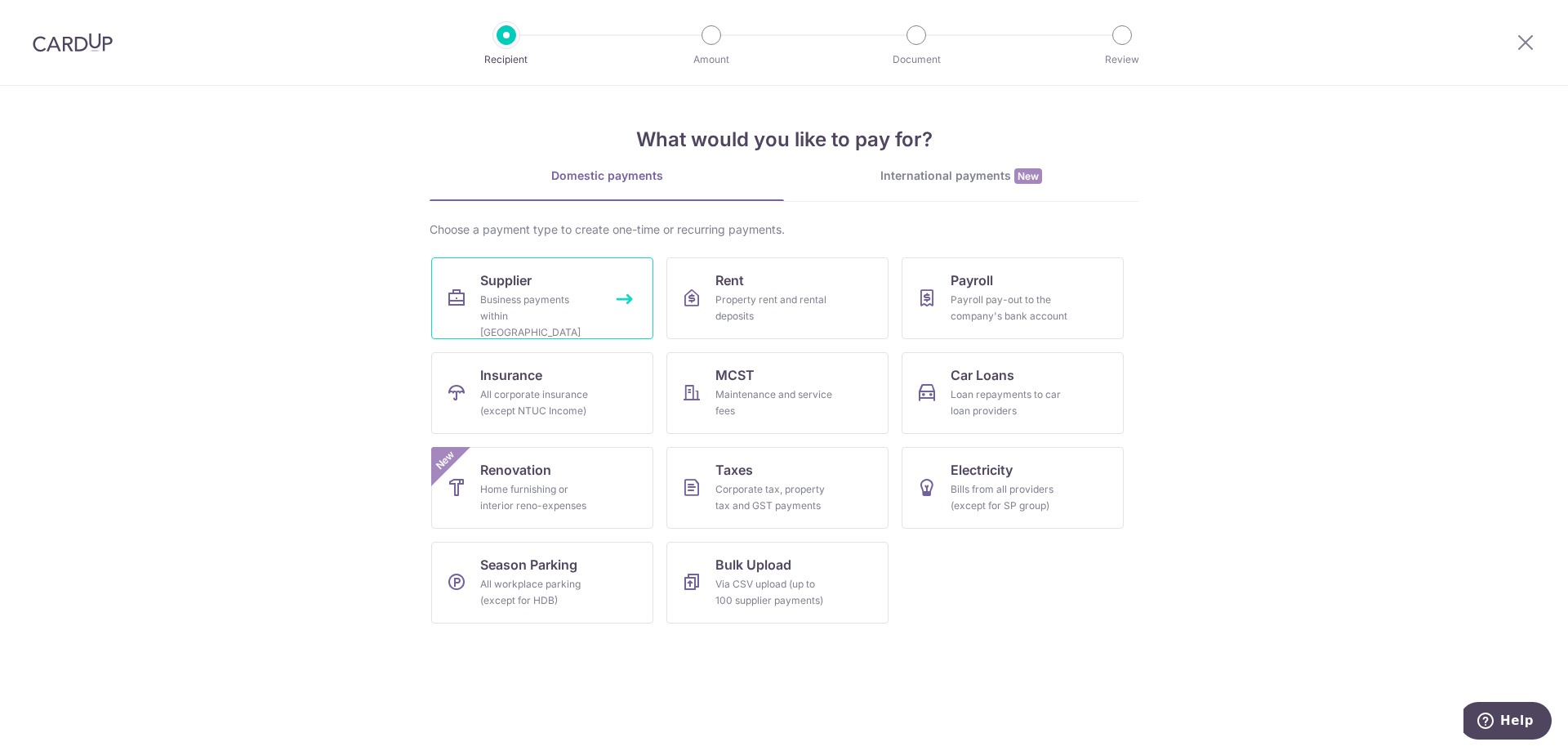
click at [554, 312] on div "Business payments within [GEOGRAPHIC_DATA]" at bounding box center [538, 316] width 118 height 49
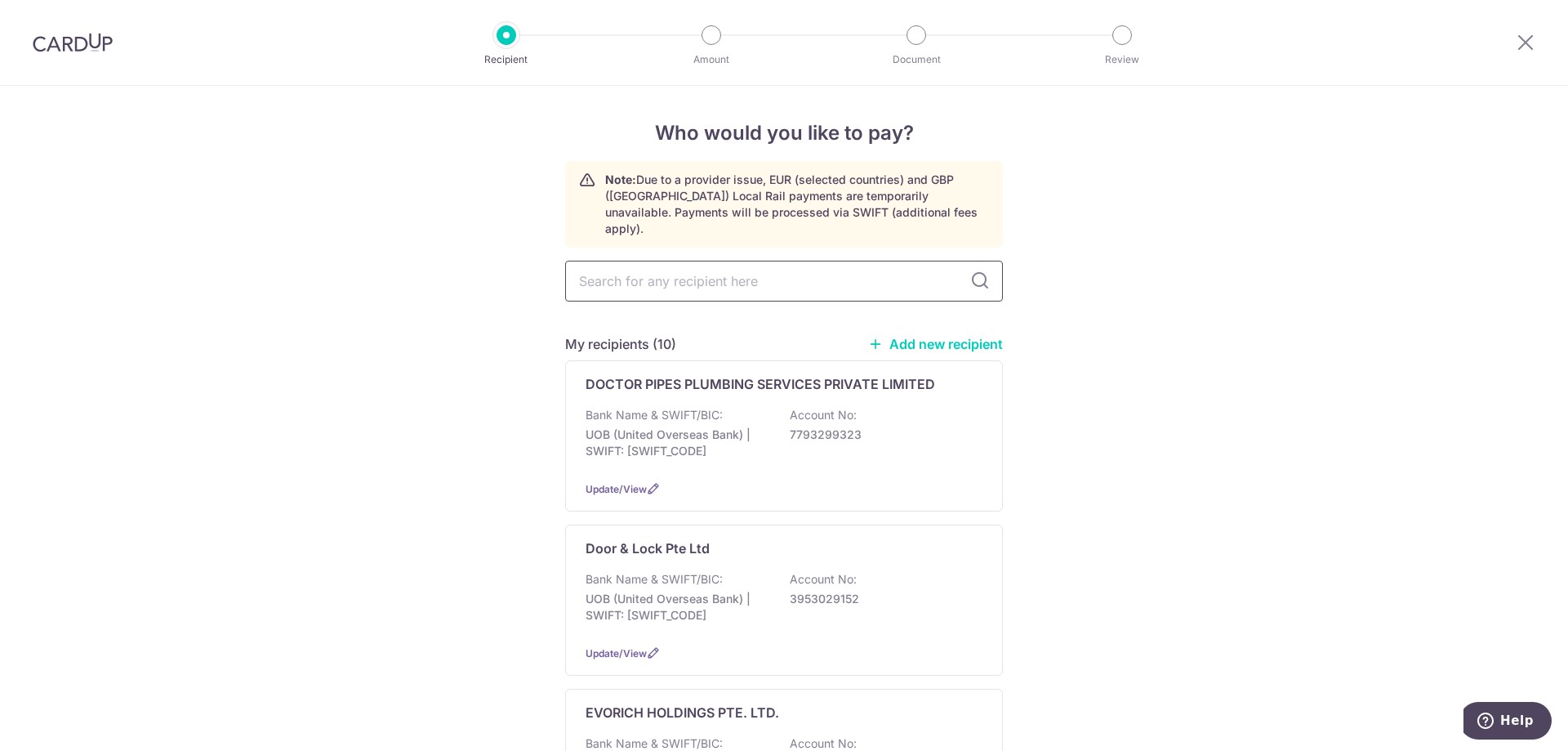
click at [747, 260] on input "text" at bounding box center [784, 281] width 438 height 41
type input "hard"
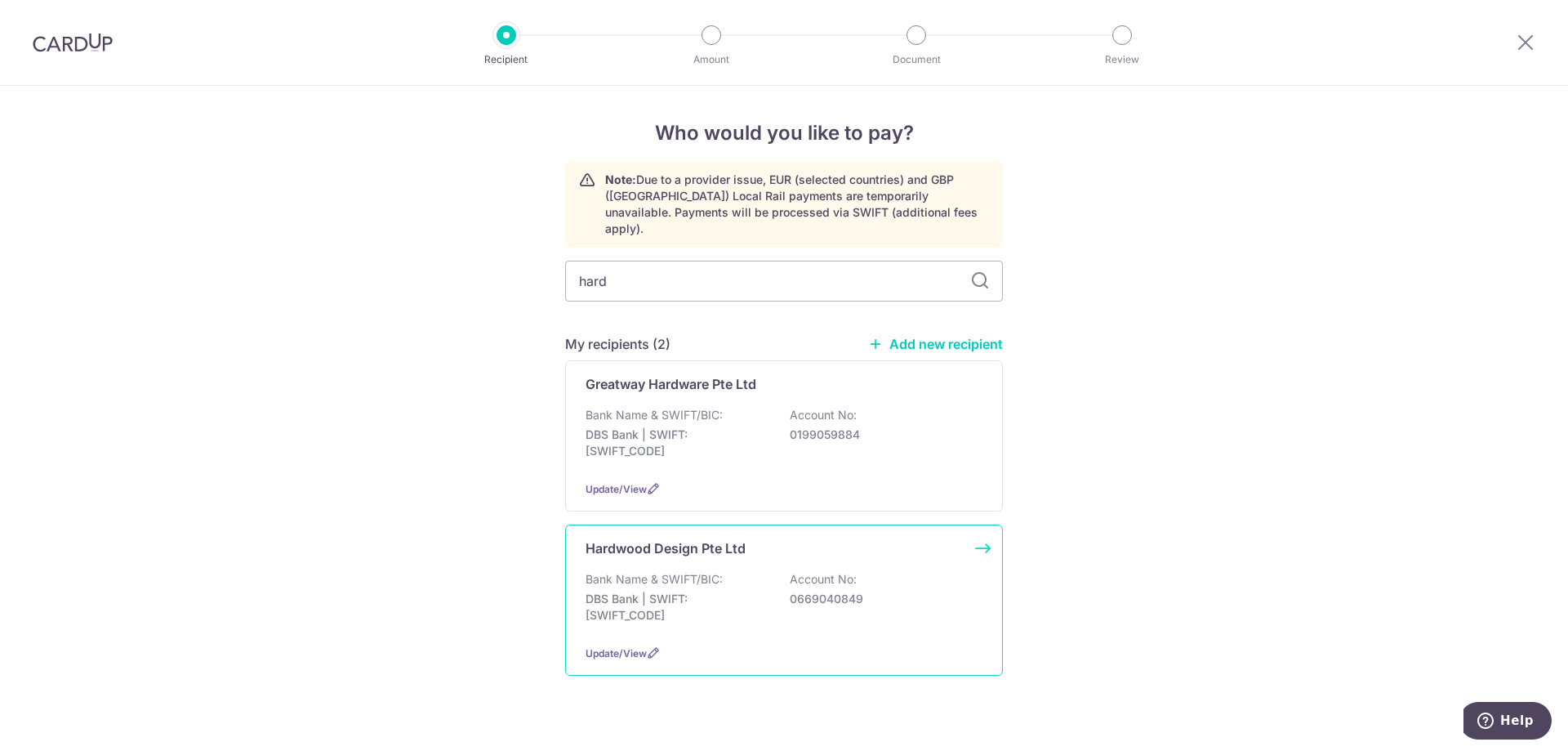
click at [721, 571] on div "Bank Name & SWIFT/BIC: DBS Bank | SWIFT: [SWIFT_CODE] Account No: 0669040849" at bounding box center [784, 600] width 397 height 60
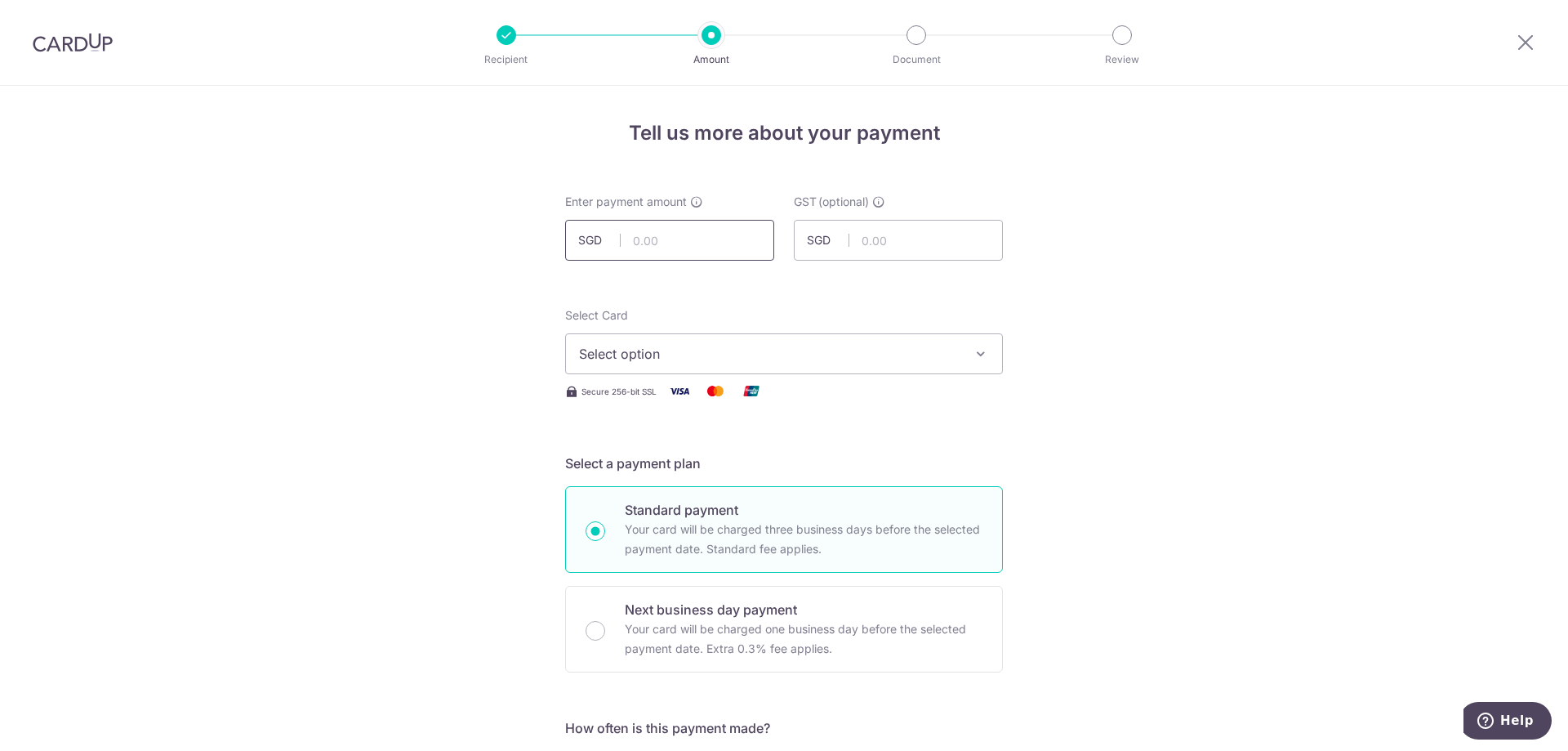
click at [698, 235] on input "text" at bounding box center [670, 240] width 209 height 41
type input "49,000.00"
click at [878, 346] on span "Select option" at bounding box center [769, 354] width 381 height 20
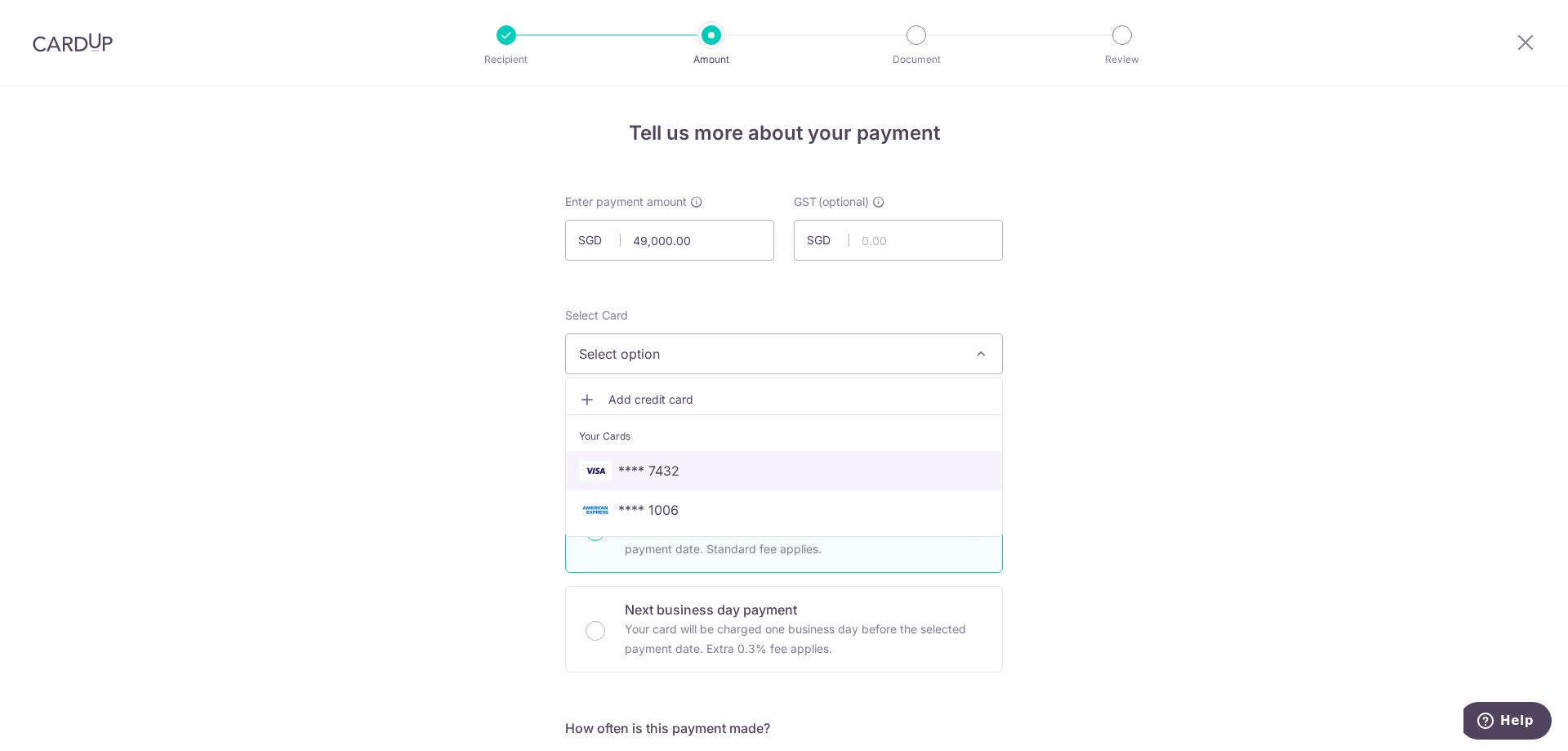
click at [747, 461] on span "**** 7432" at bounding box center [784, 470] width 410 height 20
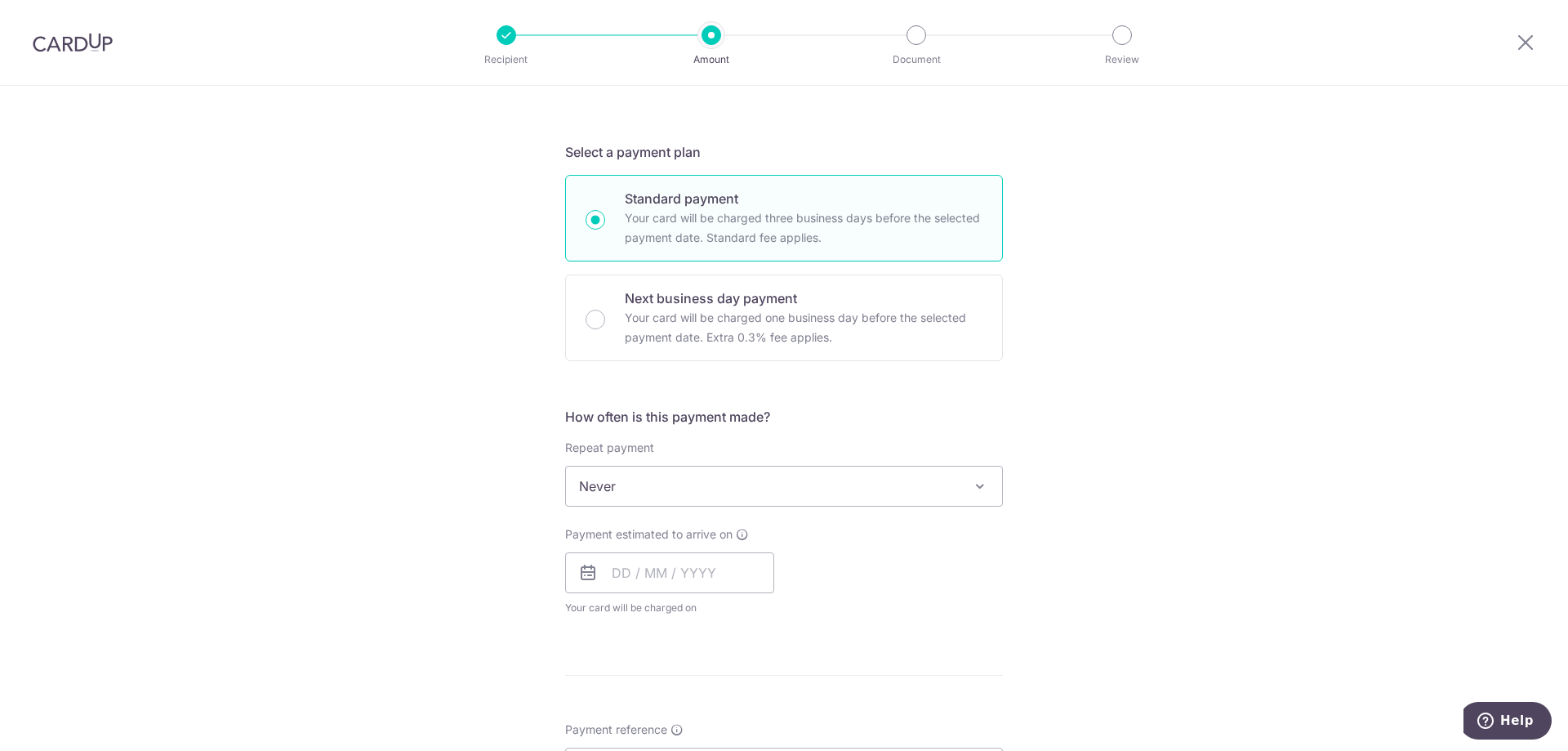
scroll to position [409, 0]
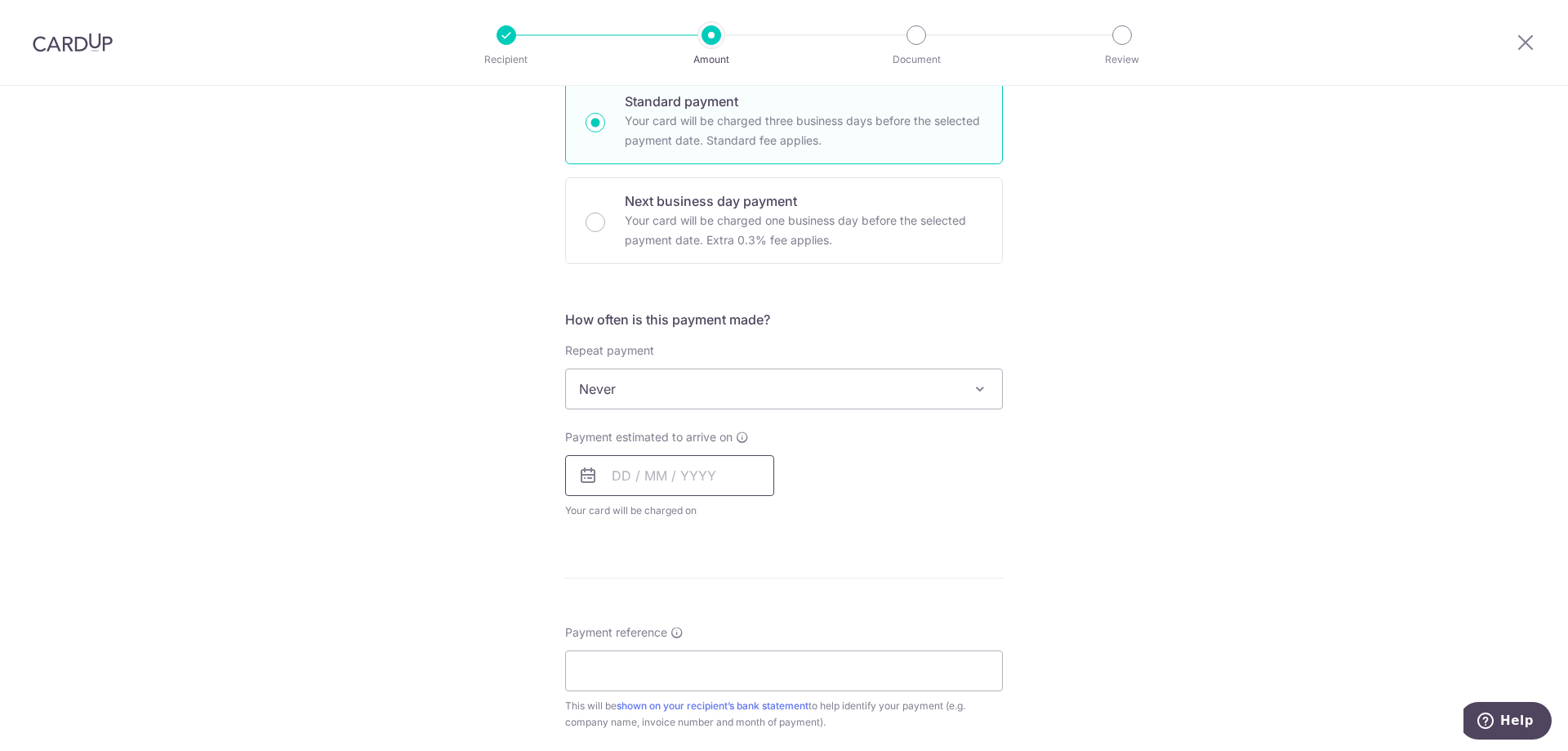
click at [706, 481] on input "text" at bounding box center [670, 475] width 209 height 41
click at [630, 654] on link "15" at bounding box center [632, 657] width 26 height 26
type input "15/09/2025"
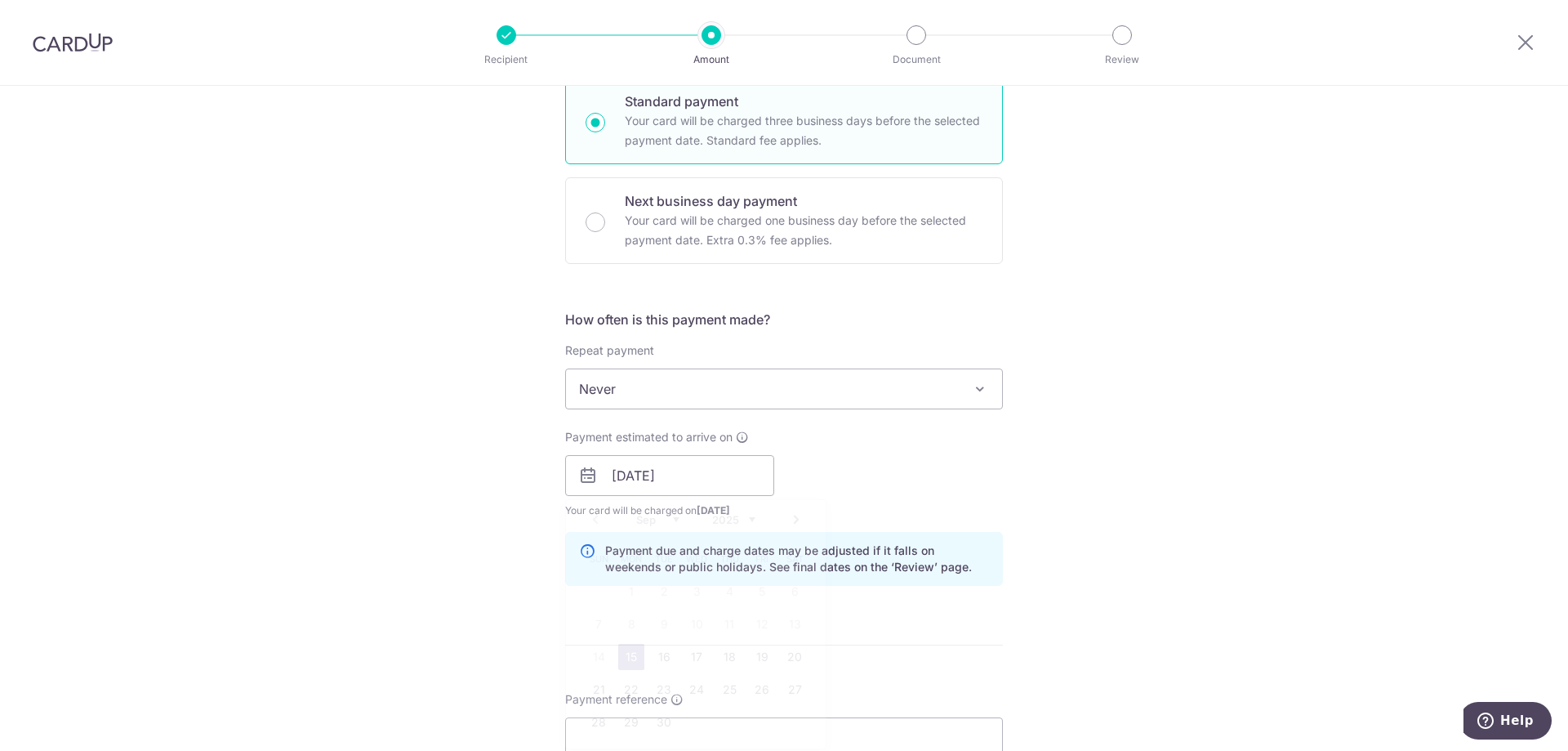
scroll to position [653, 0]
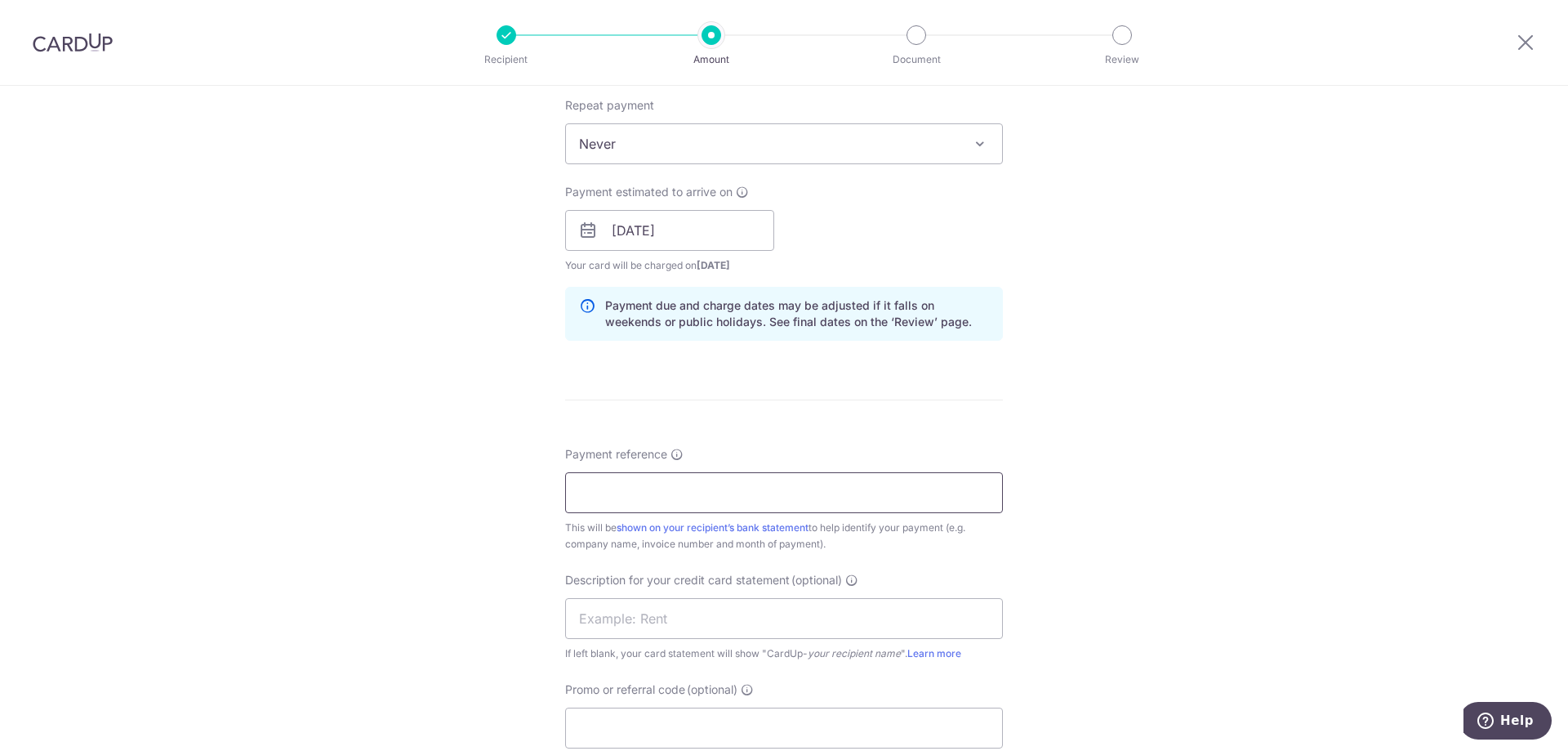
click at [786, 499] on input "Payment reference" at bounding box center [784, 492] width 438 height 41
click at [723, 502] on input "HW2500010" at bounding box center [784, 492] width 438 height 41
type input "HW2500010 HW2500013"
click at [818, 623] on input "text" at bounding box center [784, 618] width 438 height 41
type input "Hardwood Design"
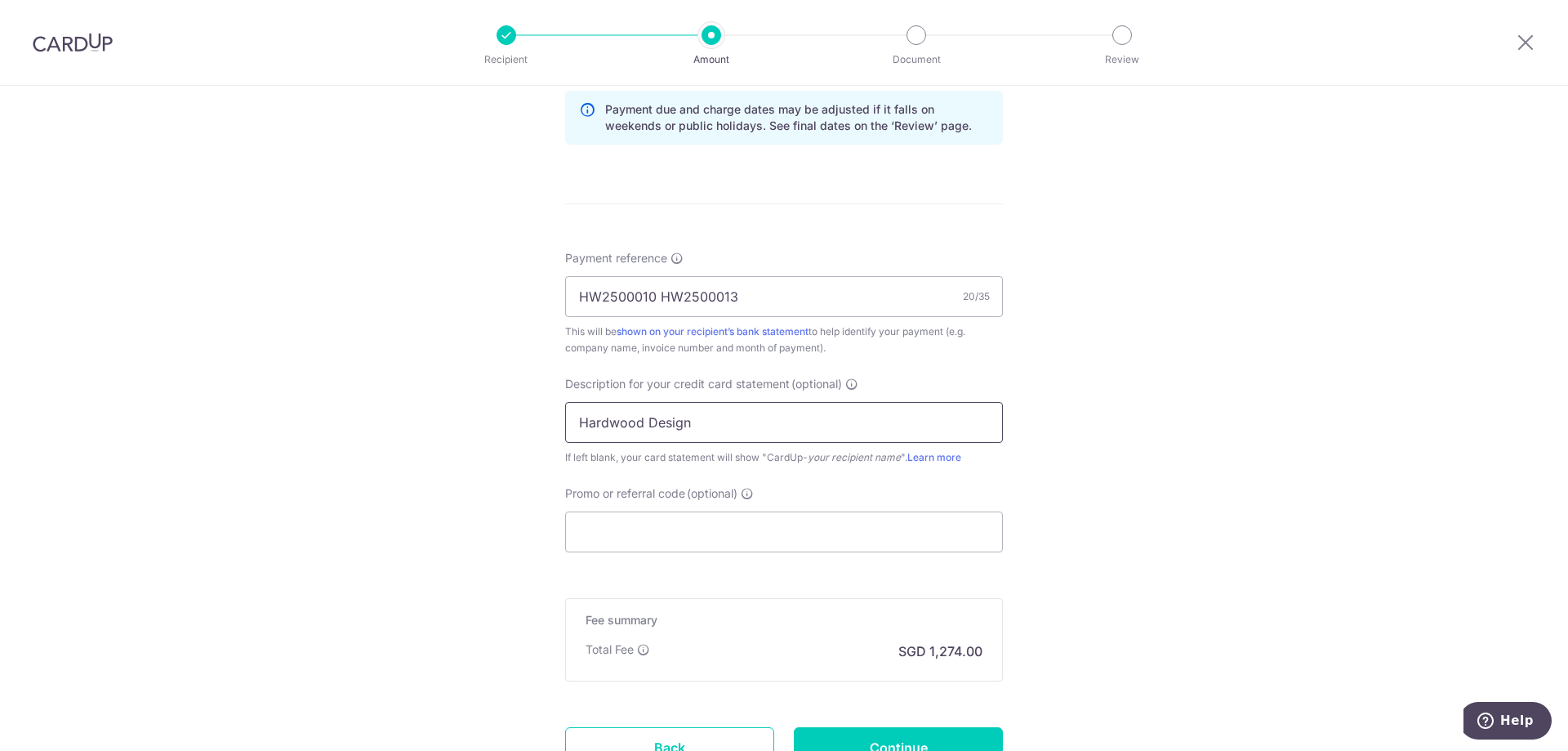
scroll to position [898, 0]
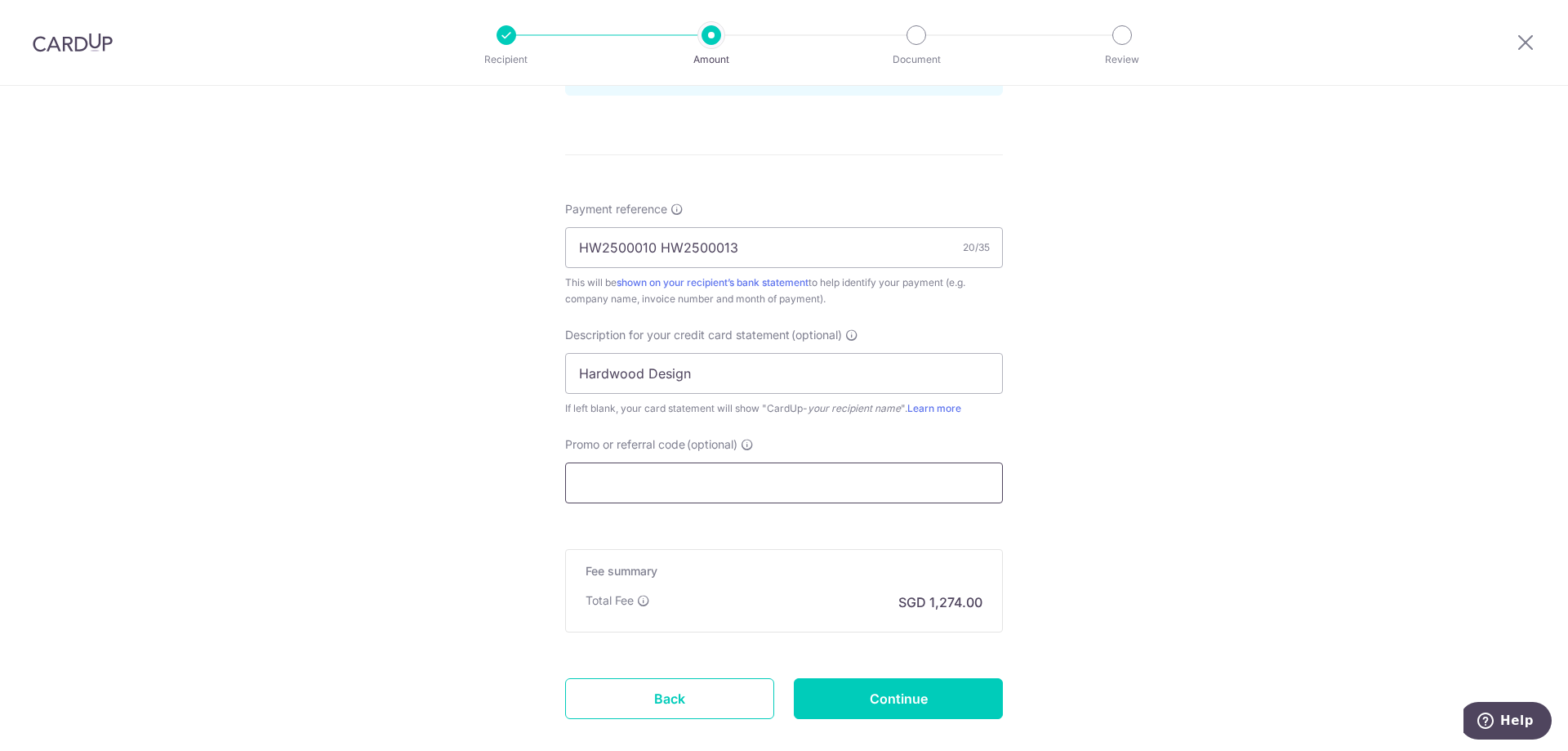
click at [731, 477] on input "Promo or referral code (optional)" at bounding box center [784, 483] width 438 height 41
click at [885, 475] on input "Promo or referral code (optional)" at bounding box center [784, 483] width 438 height 41
paste input "ANR165"
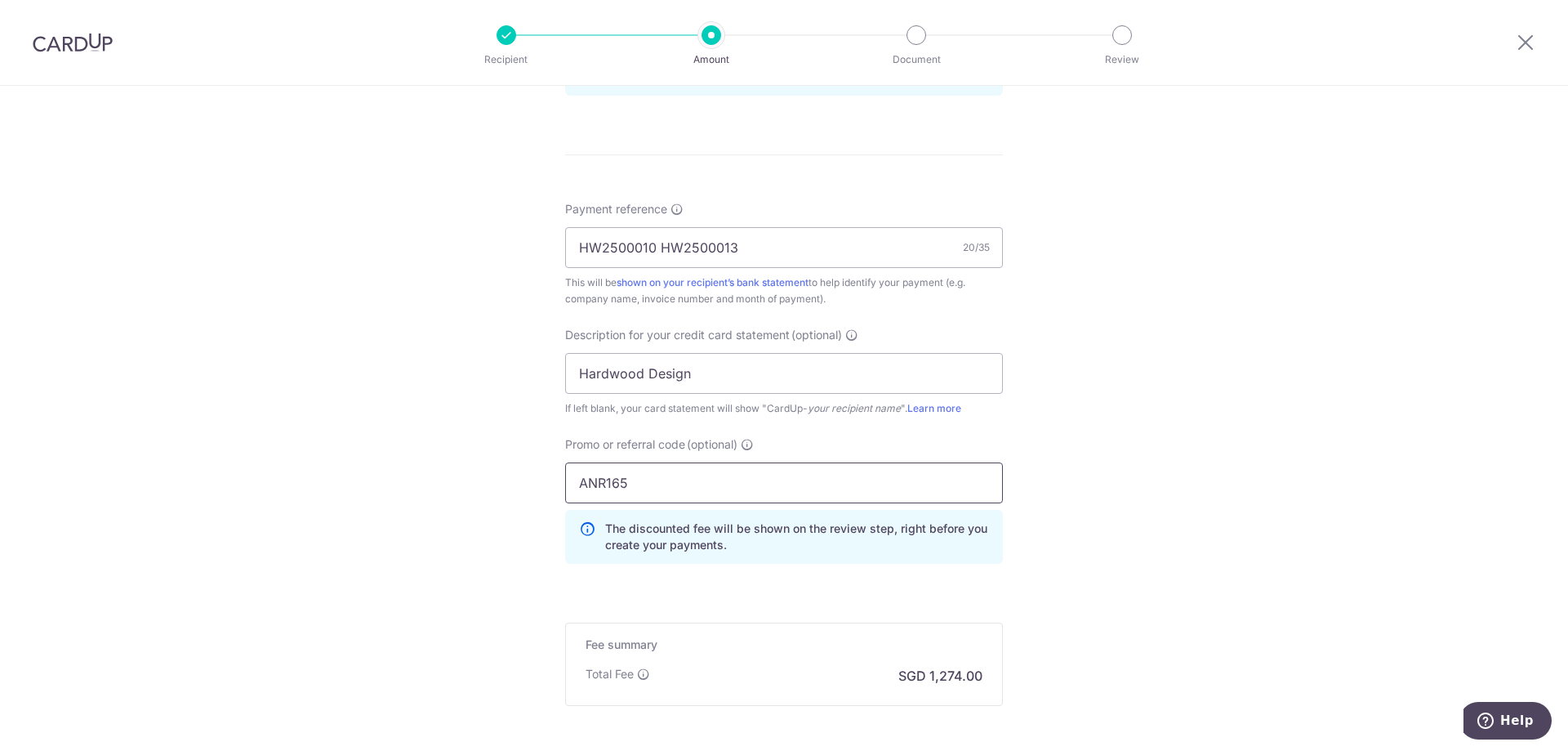
type input "ANR165"
click at [1173, 477] on div "Tell us more about your payment Enter payment amount SGD 49,000.00 49000.00 GST…" at bounding box center [784, 51] width 1568 height 1728
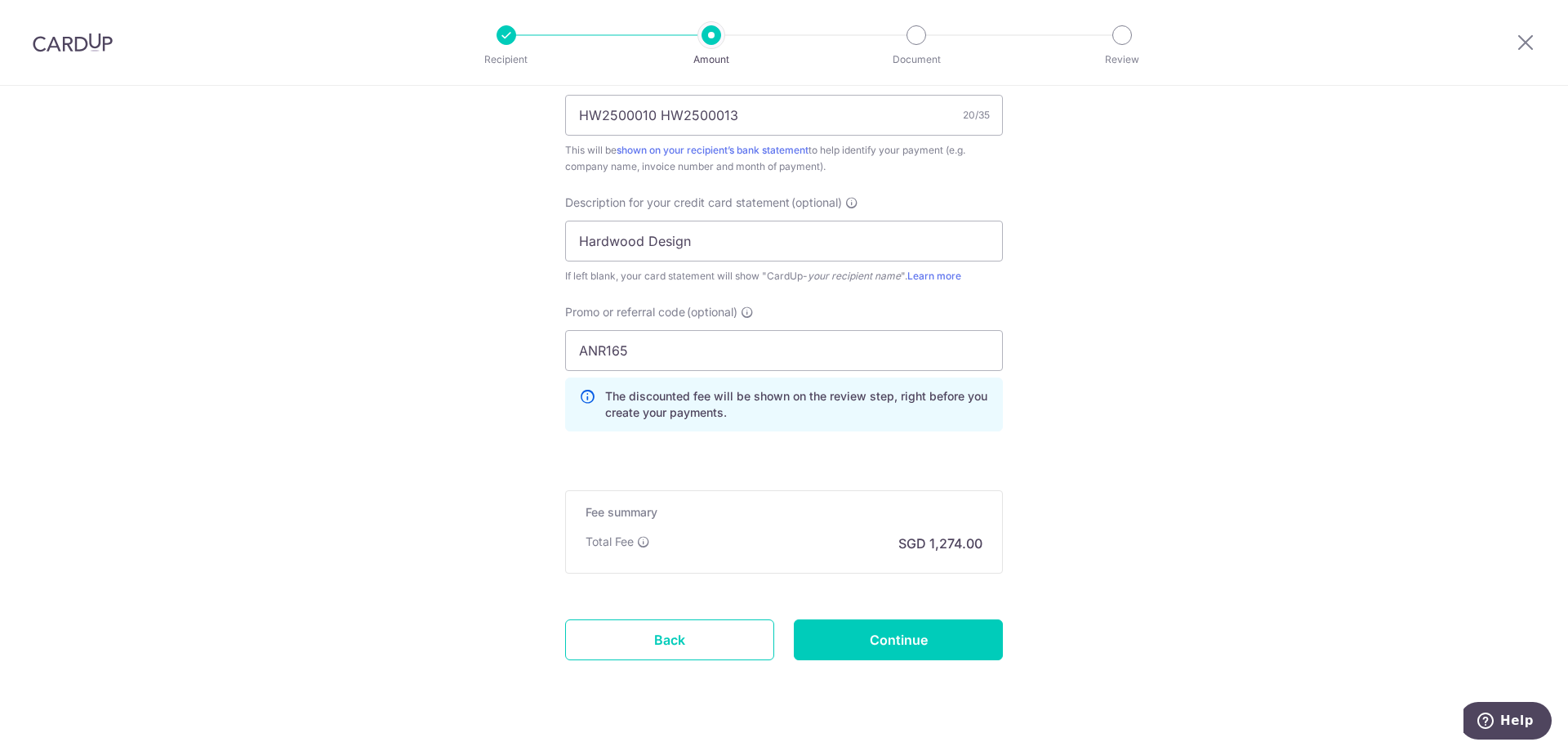
scroll to position [1063, 0]
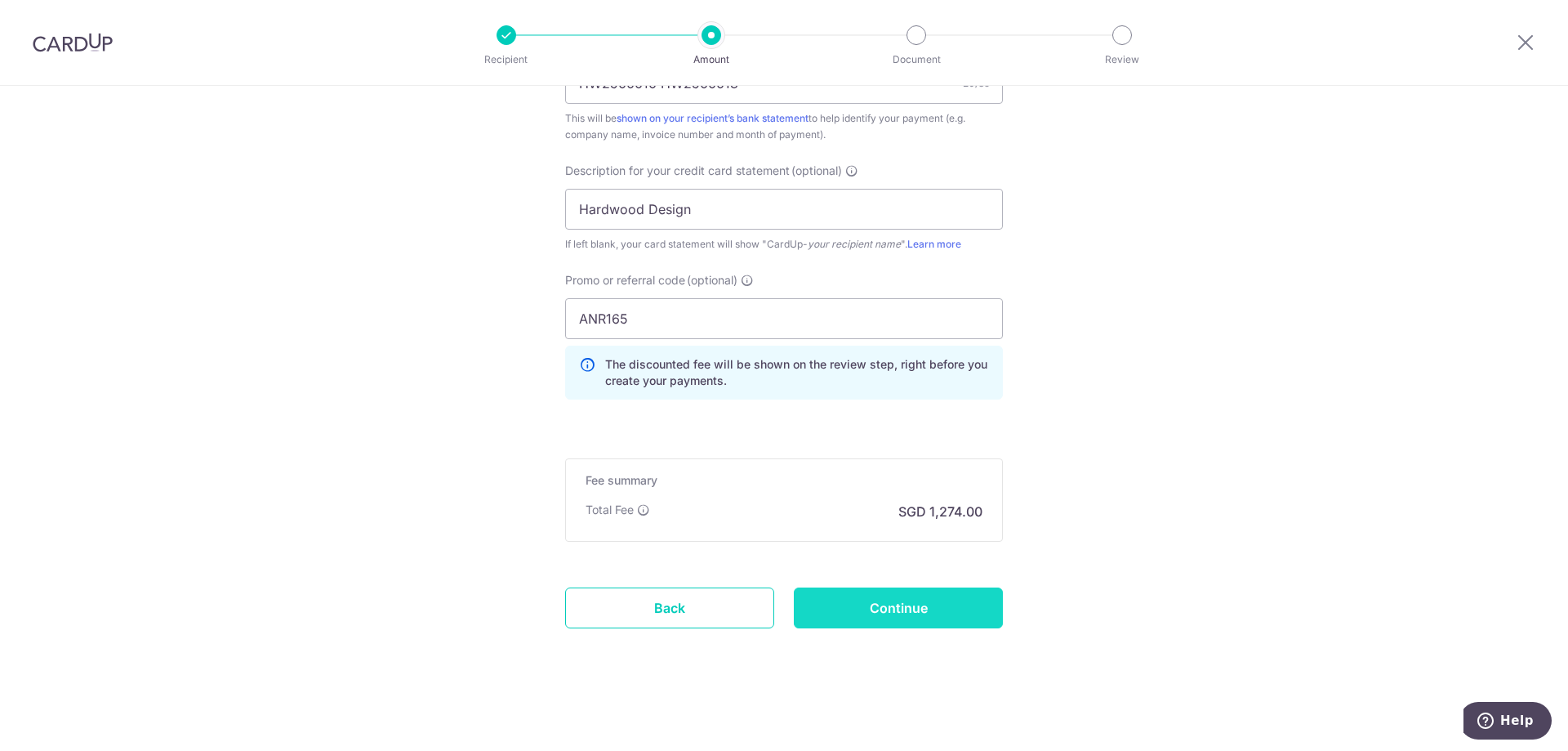
click at [943, 608] on input "Continue" at bounding box center [898, 607] width 209 height 41
type input "Create Schedule"
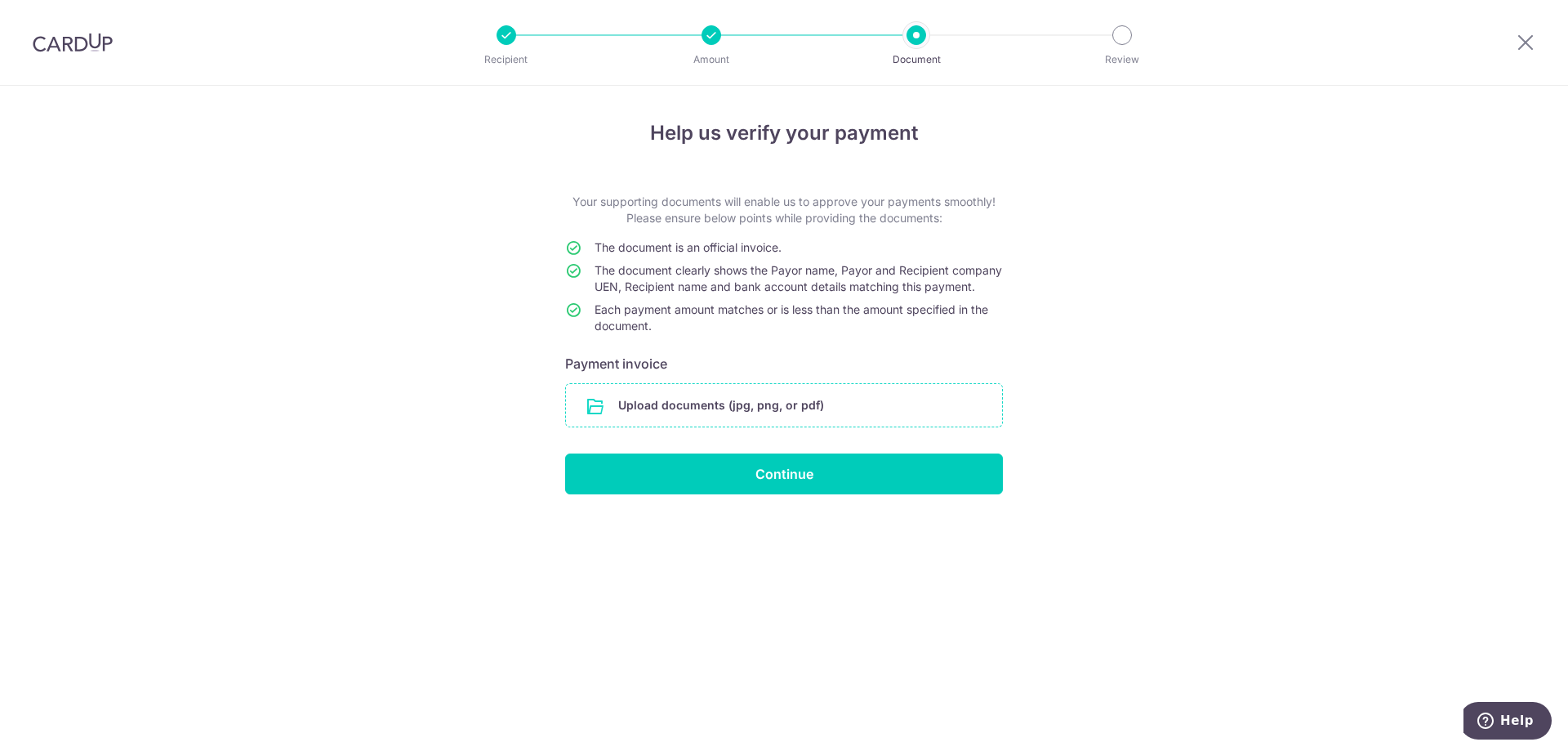
click at [842, 426] on input "file" at bounding box center [784, 405] width 436 height 43
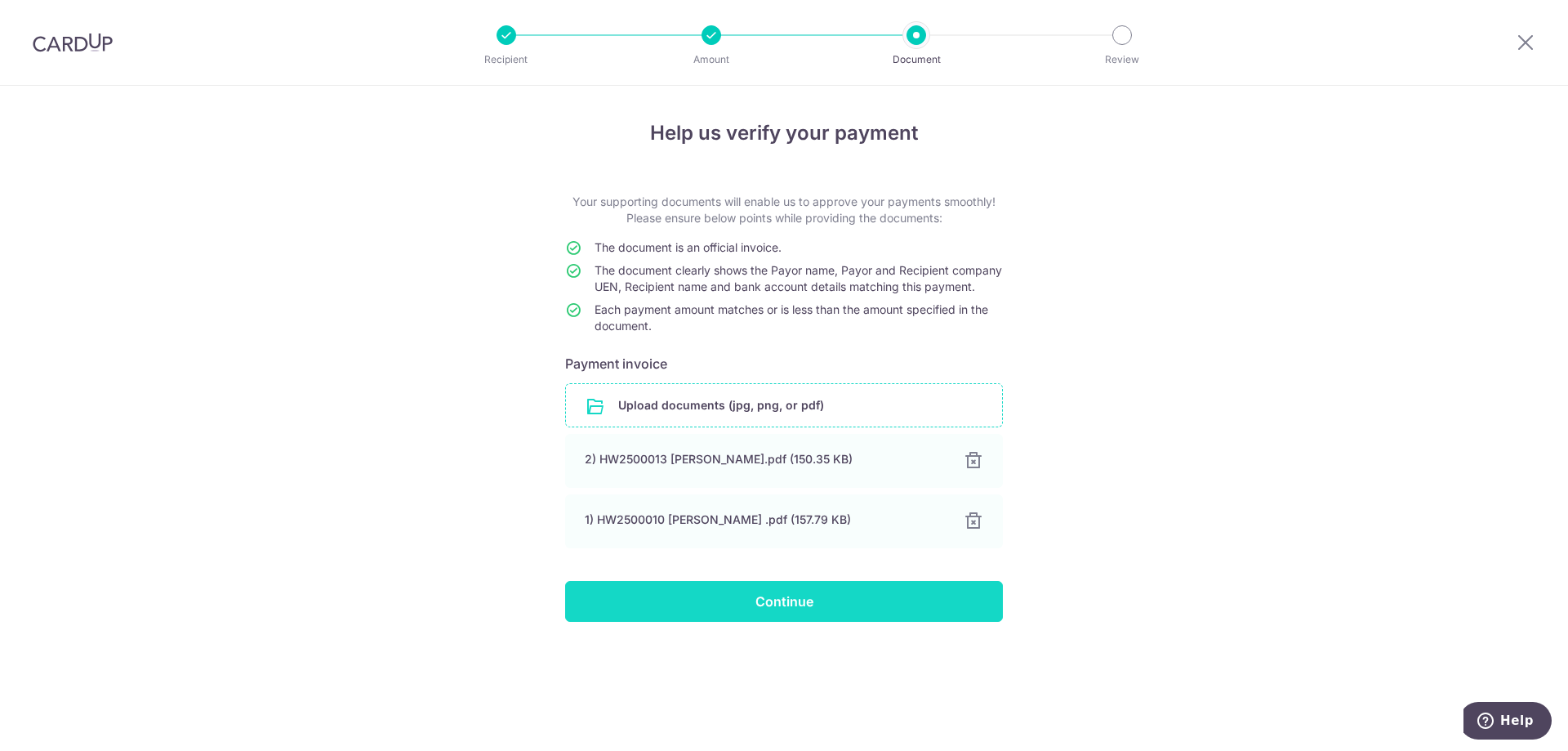
click at [865, 621] on input "Continue" at bounding box center [784, 601] width 438 height 41
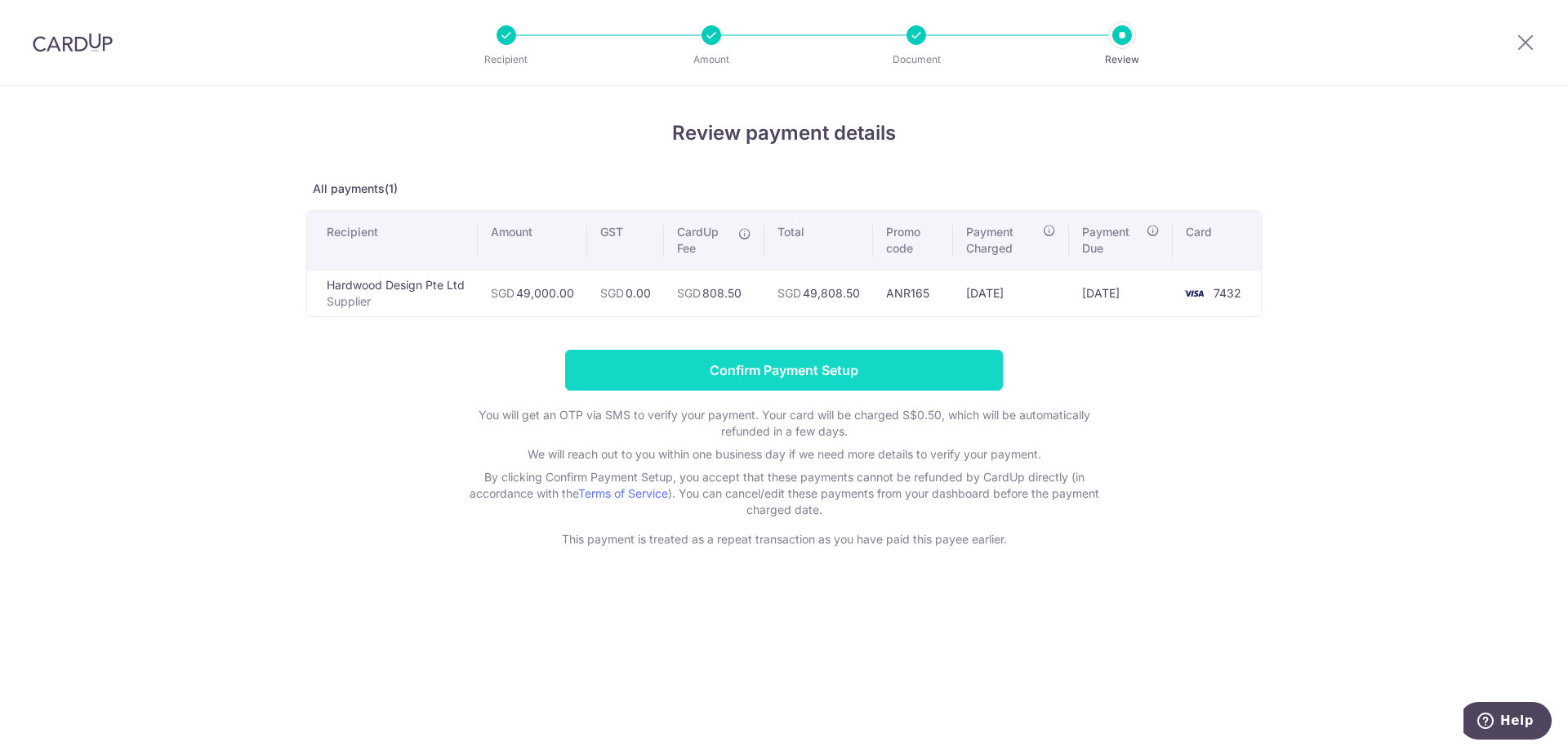
click at [949, 373] on input "Confirm Payment Setup" at bounding box center [784, 369] width 438 height 41
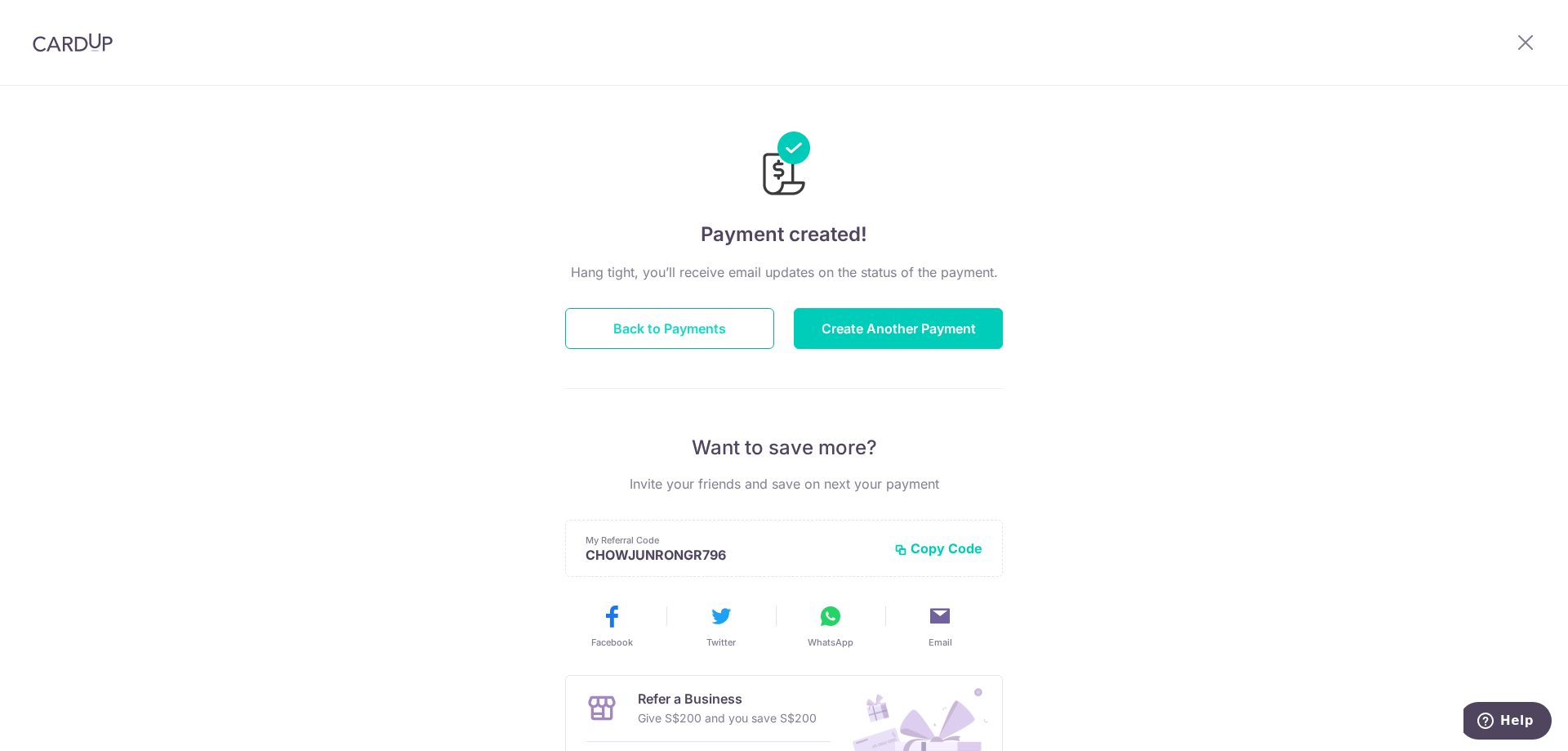
click at [675, 336] on button "Back to Payments" at bounding box center [670, 328] width 209 height 41
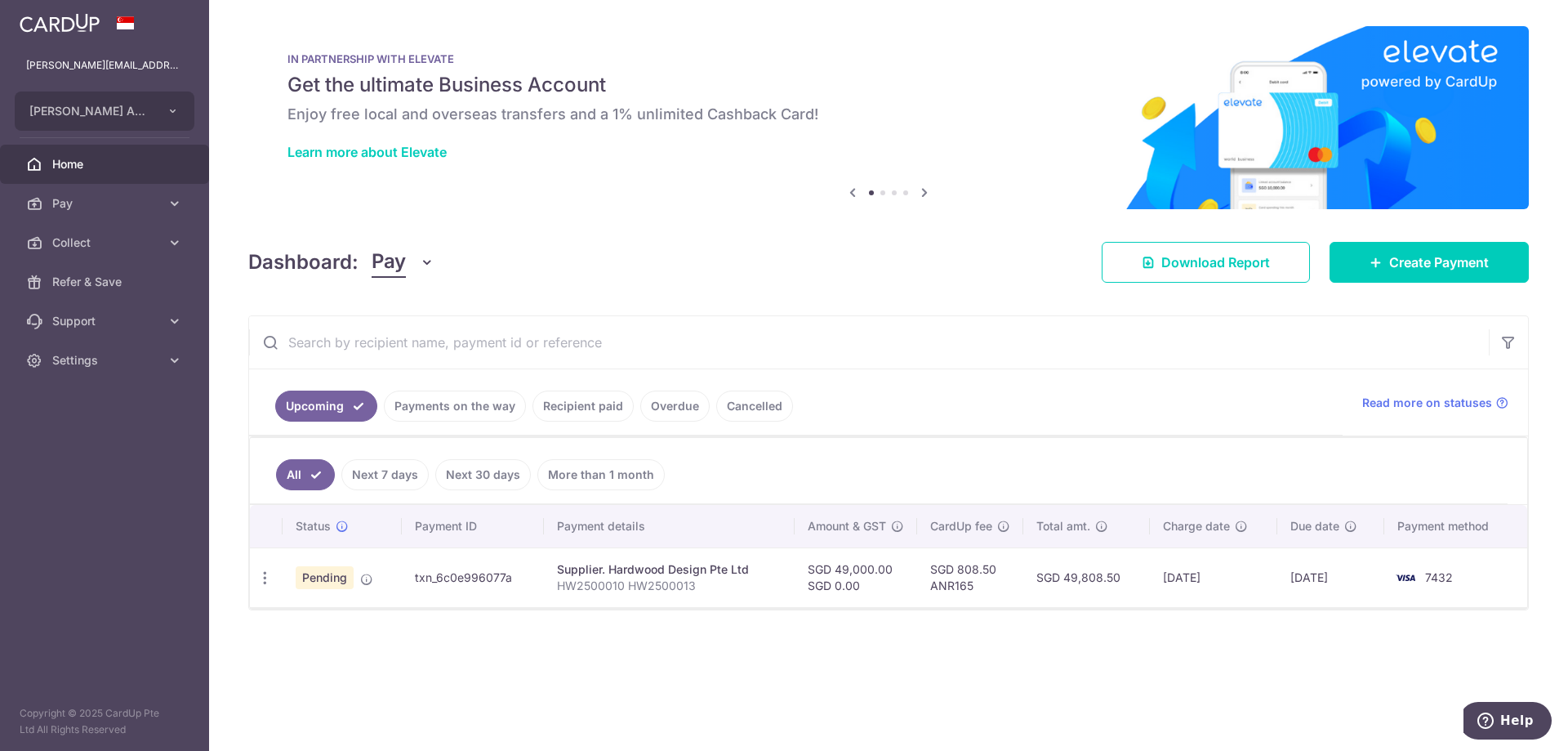
drag, startPoint x: 965, startPoint y: 568, endPoint x: 961, endPoint y: 578, distance: 10.8
click at [995, 572] on td "SGD 808.50 ANR165" at bounding box center [970, 577] width 106 height 59
click at [961, 578] on td "SGD 808.50 ANR165" at bounding box center [970, 577] width 106 height 59
drag, startPoint x: 961, startPoint y: 568, endPoint x: 997, endPoint y: 566, distance: 36.1
click at [997, 566] on td "SGD 808.50 ANR165" at bounding box center [970, 577] width 106 height 59
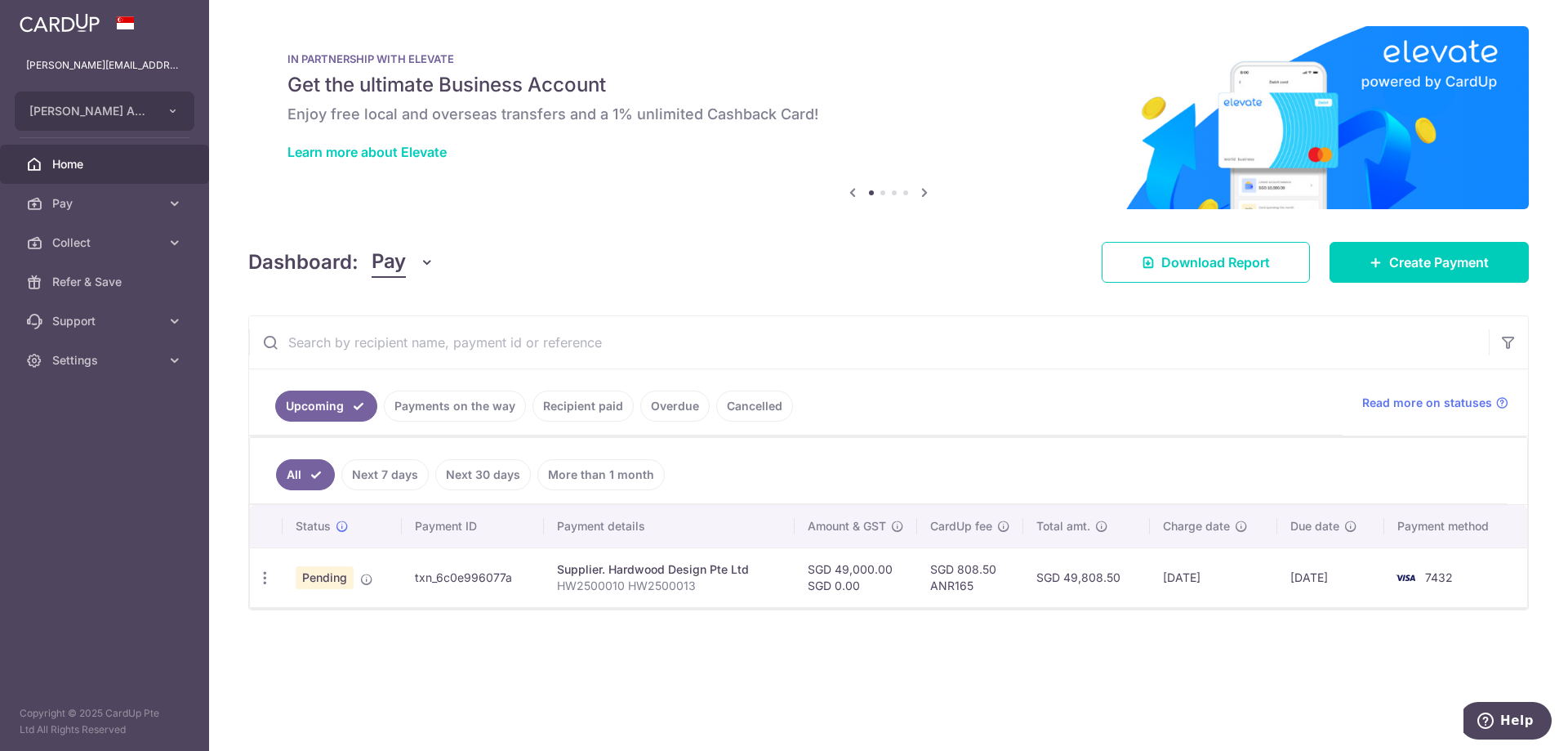
copy td "808.50"
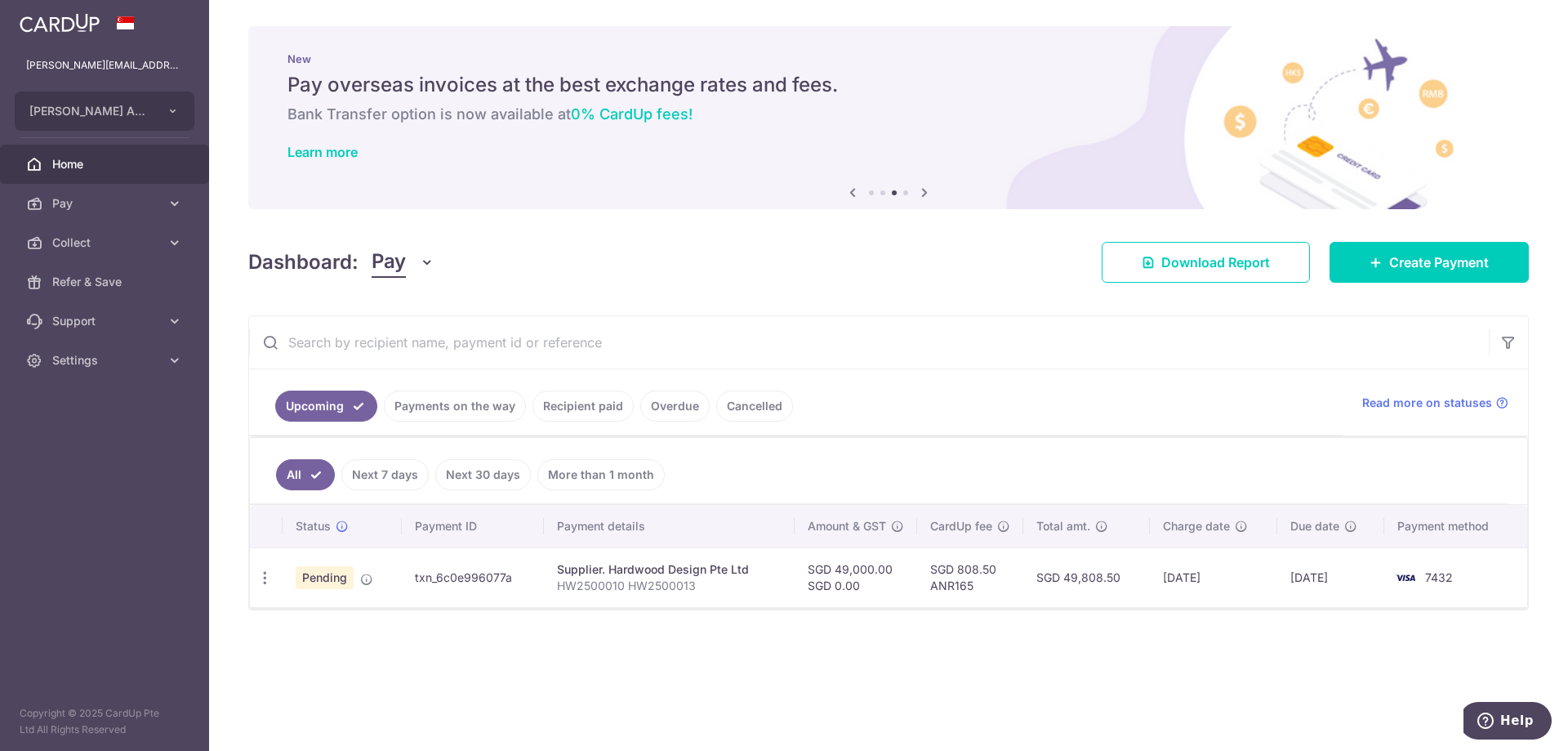
click at [1082, 623] on div "× Pause Schedule Pause all future payments in this series Pause just this one p…" at bounding box center [889, 376] width 1359 height 751
